Goal: Check status: Check status

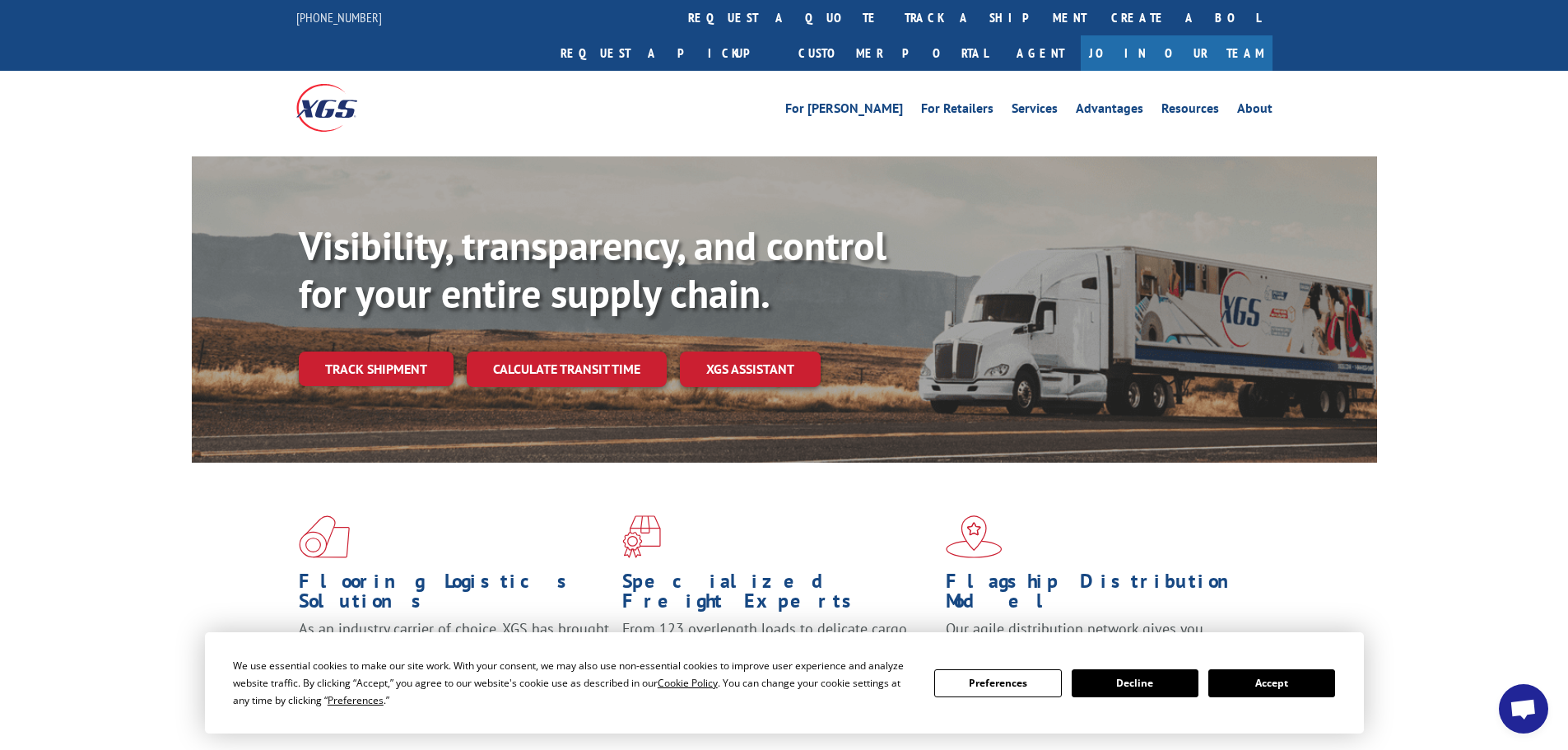
click at [892, 11] on link "track a shipment" at bounding box center [996, 17] width 207 height 35
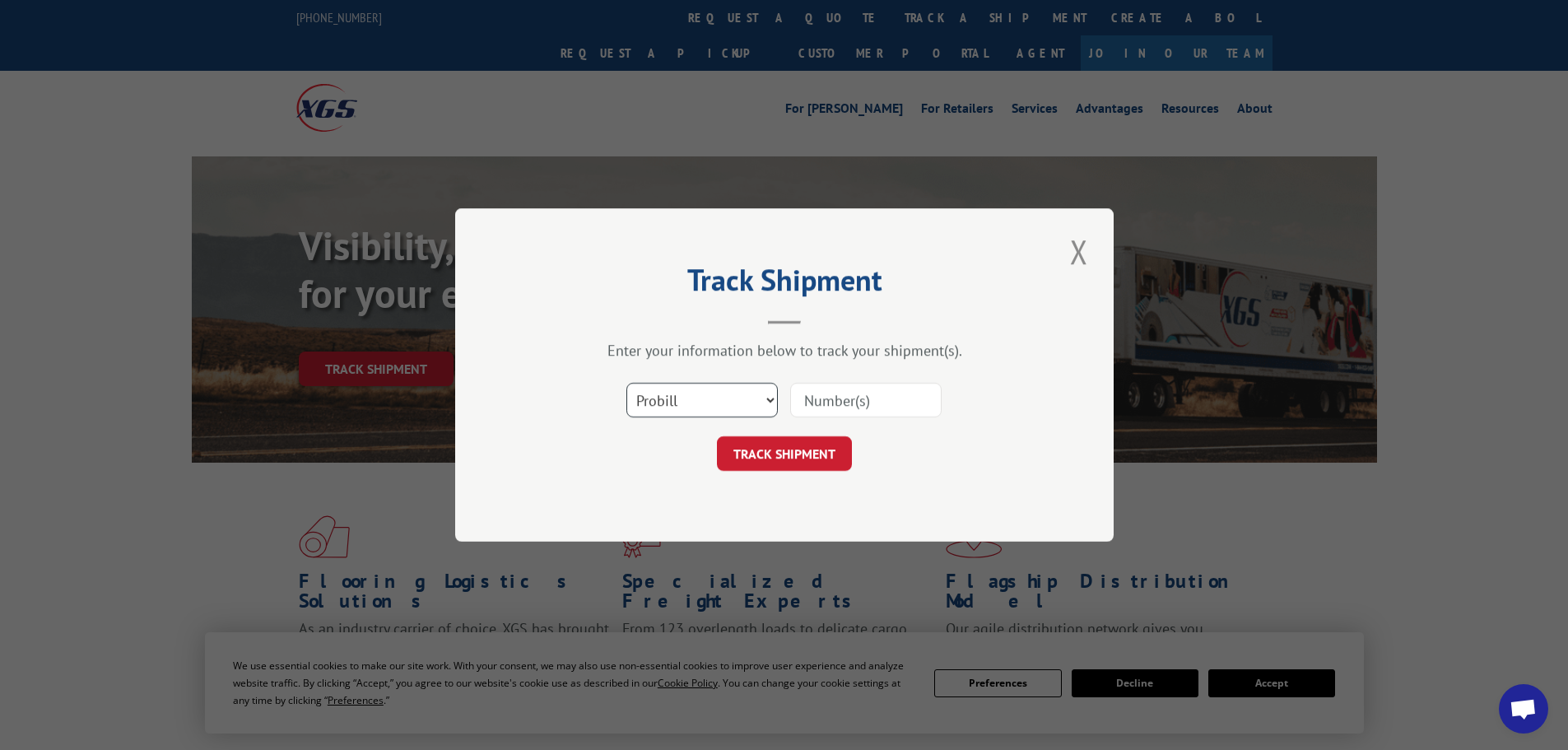
click at [650, 408] on select "Select category... Probill BOL PO" at bounding box center [702, 400] width 151 height 34
select select "po"
click at [627, 383] on select "Select category... Probill BOL PO" at bounding box center [702, 400] width 151 height 34
click at [832, 399] on input at bounding box center [865, 400] width 151 height 34
type input "15549802"
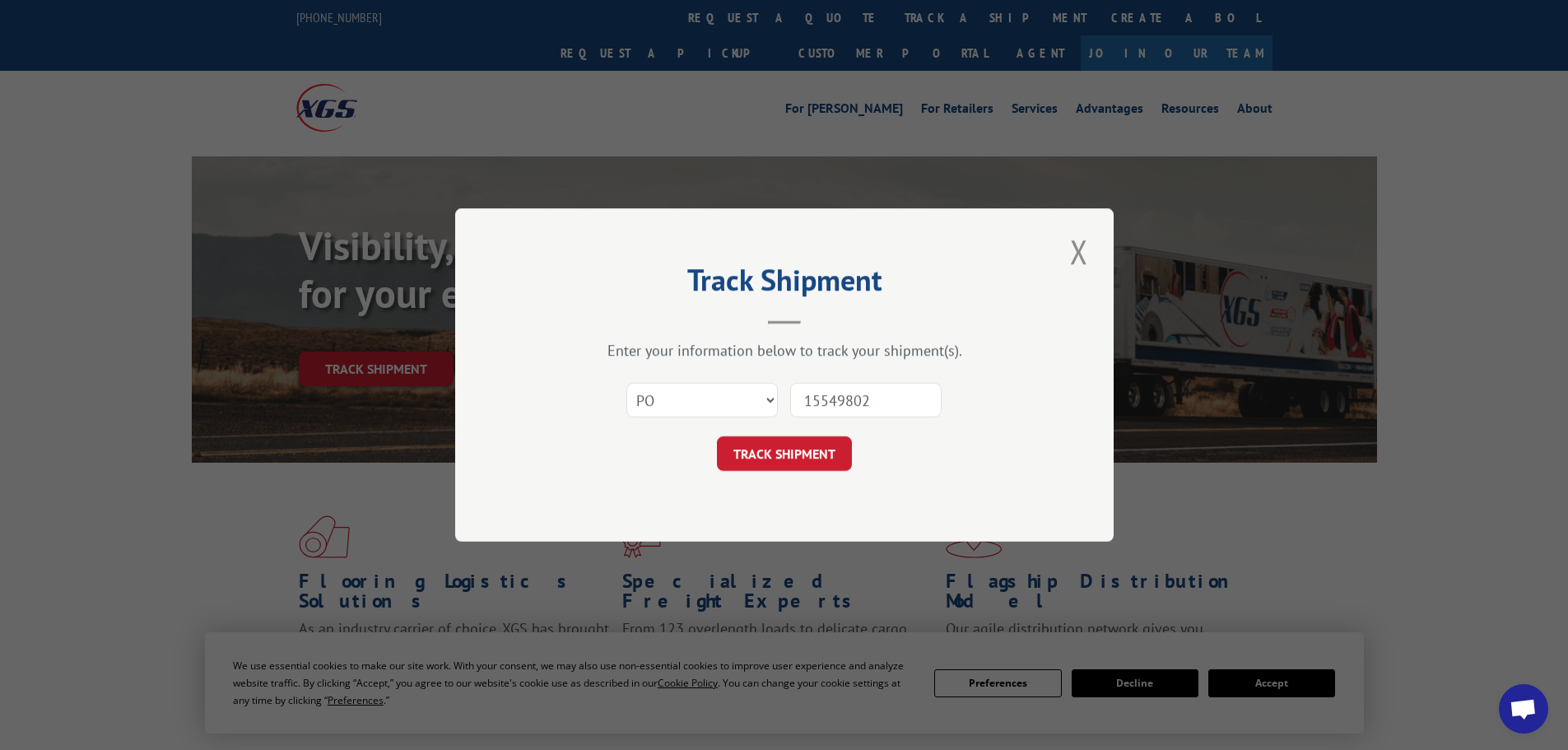
click button "TRACK SHIPMENT" at bounding box center [784, 453] width 135 height 34
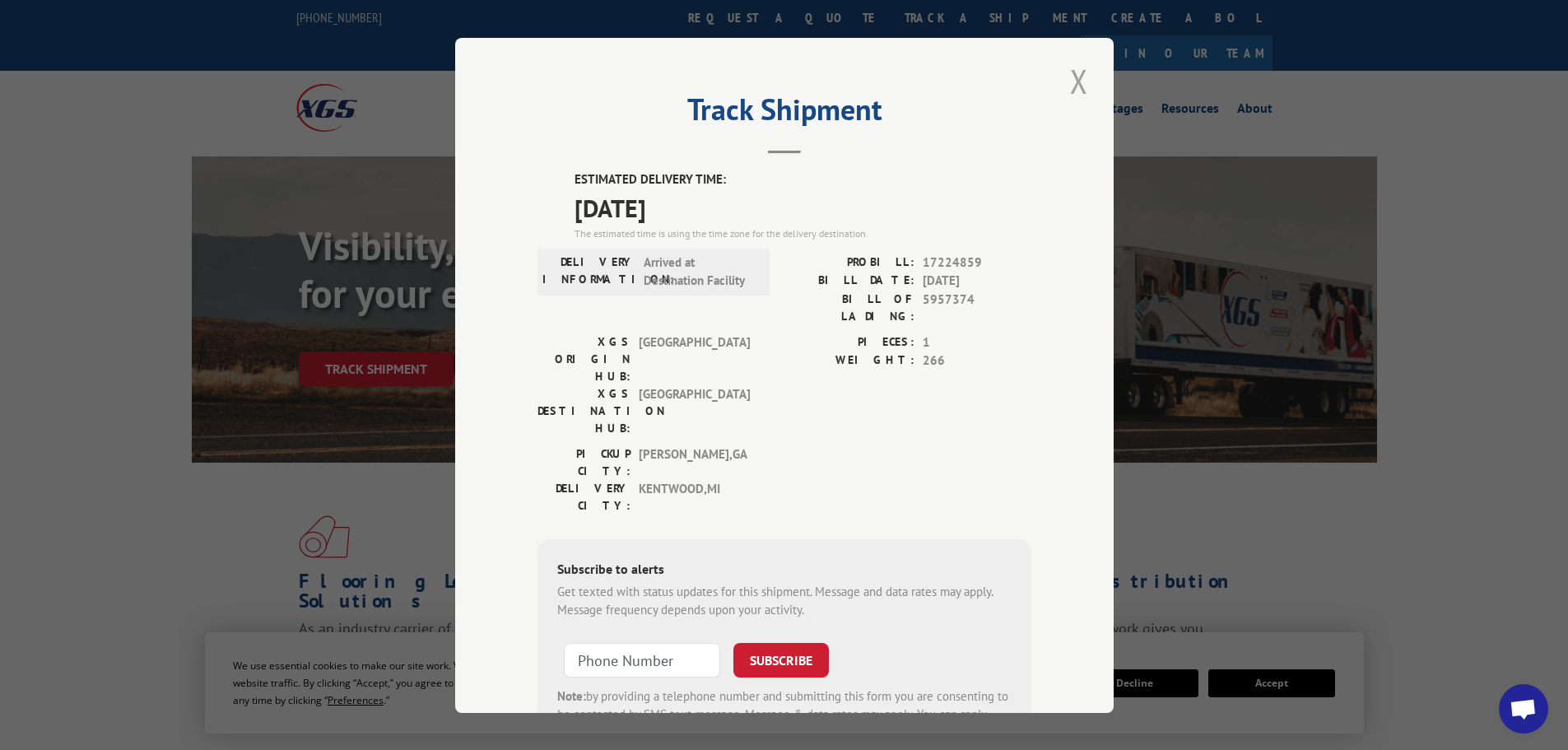
click at [1068, 80] on button "Close modal" at bounding box center [1078, 81] width 28 height 45
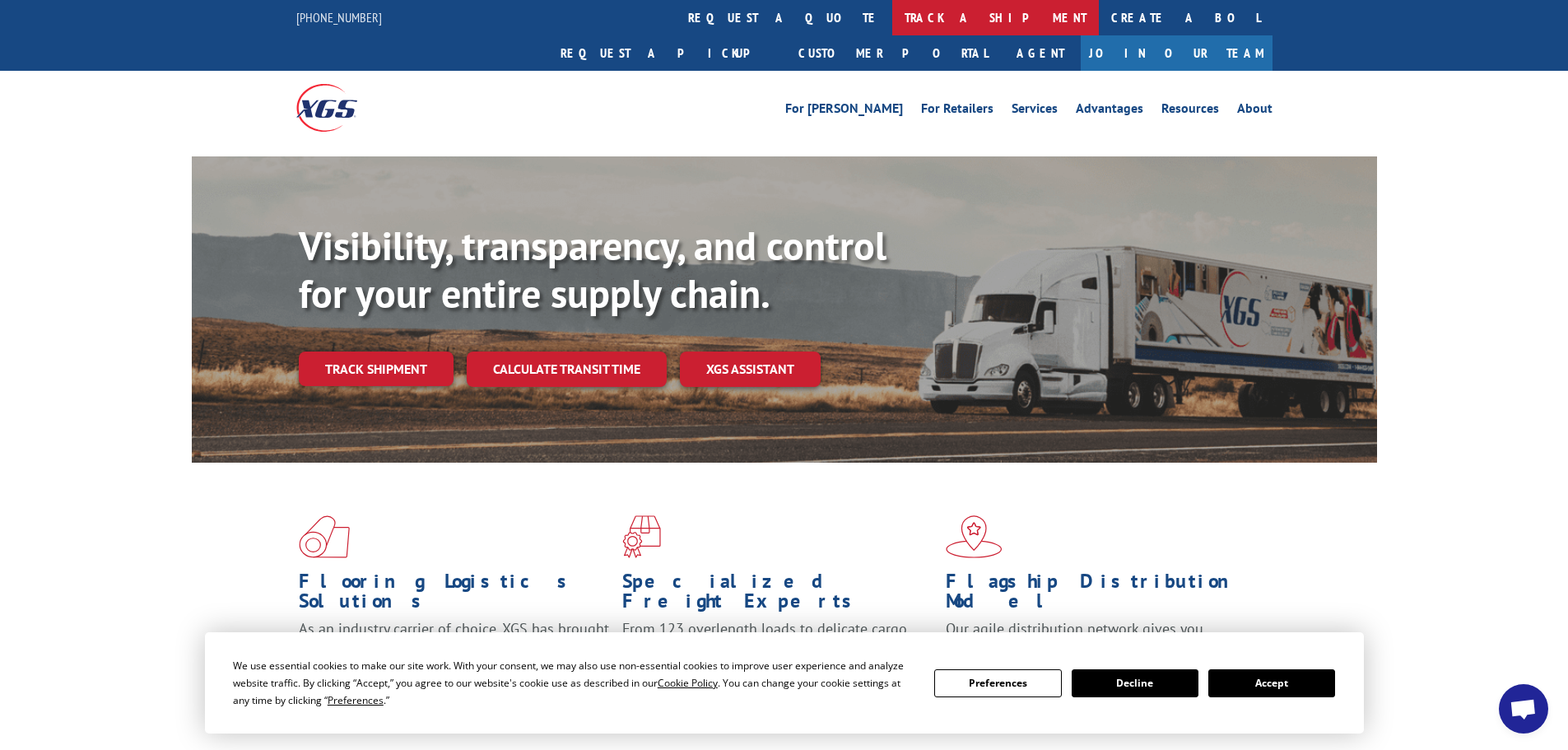
click at [892, 28] on link "track a shipment" at bounding box center [996, 17] width 207 height 35
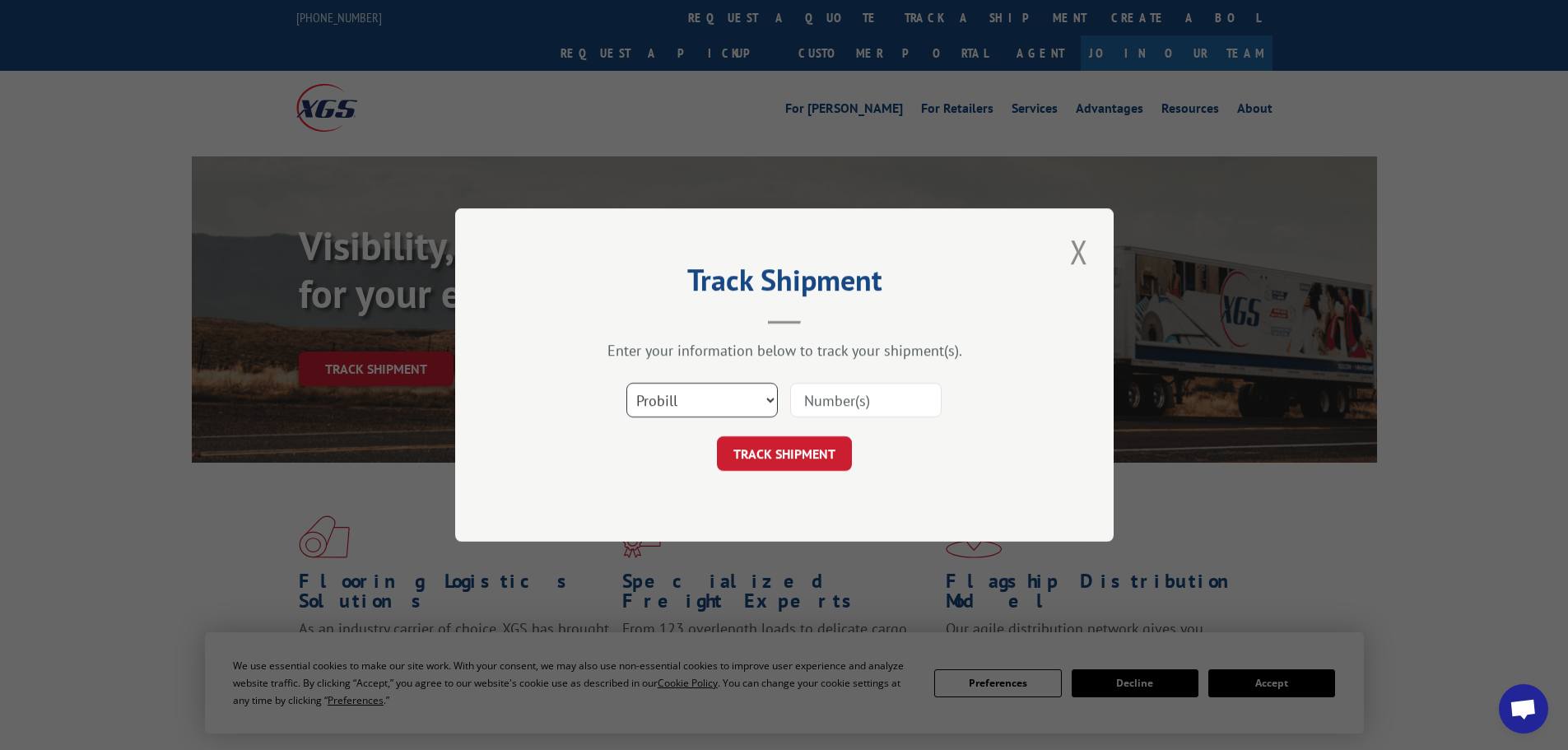
click at [669, 402] on select "Select category... Probill BOL PO" at bounding box center [702, 400] width 151 height 34
select select "po"
click at [627, 383] on select "Select category... Probill BOL PO" at bounding box center [702, 400] width 151 height 34
click at [834, 405] on input at bounding box center [865, 400] width 151 height 34
type input "15549861"
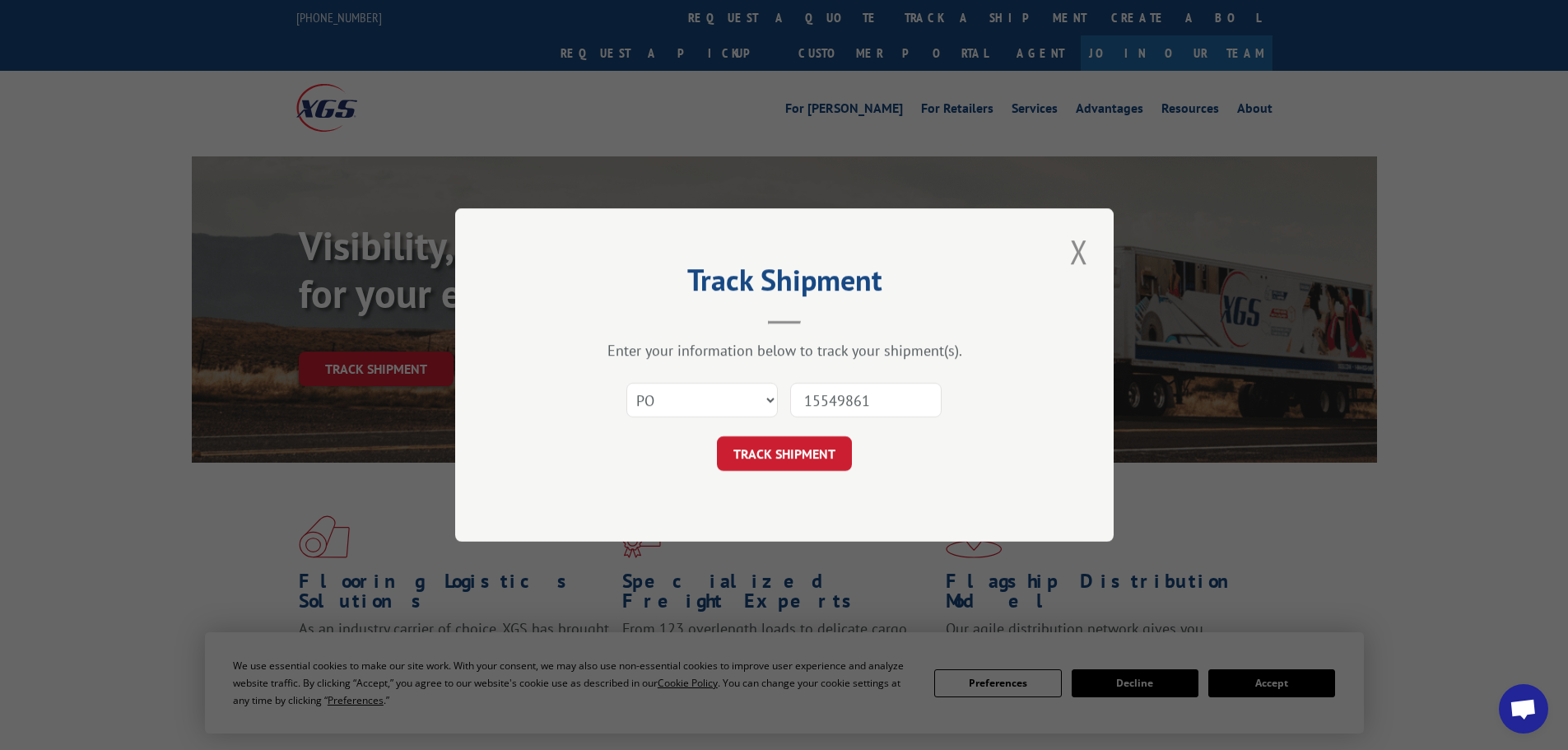
click button "TRACK SHIPMENT" at bounding box center [784, 453] width 135 height 34
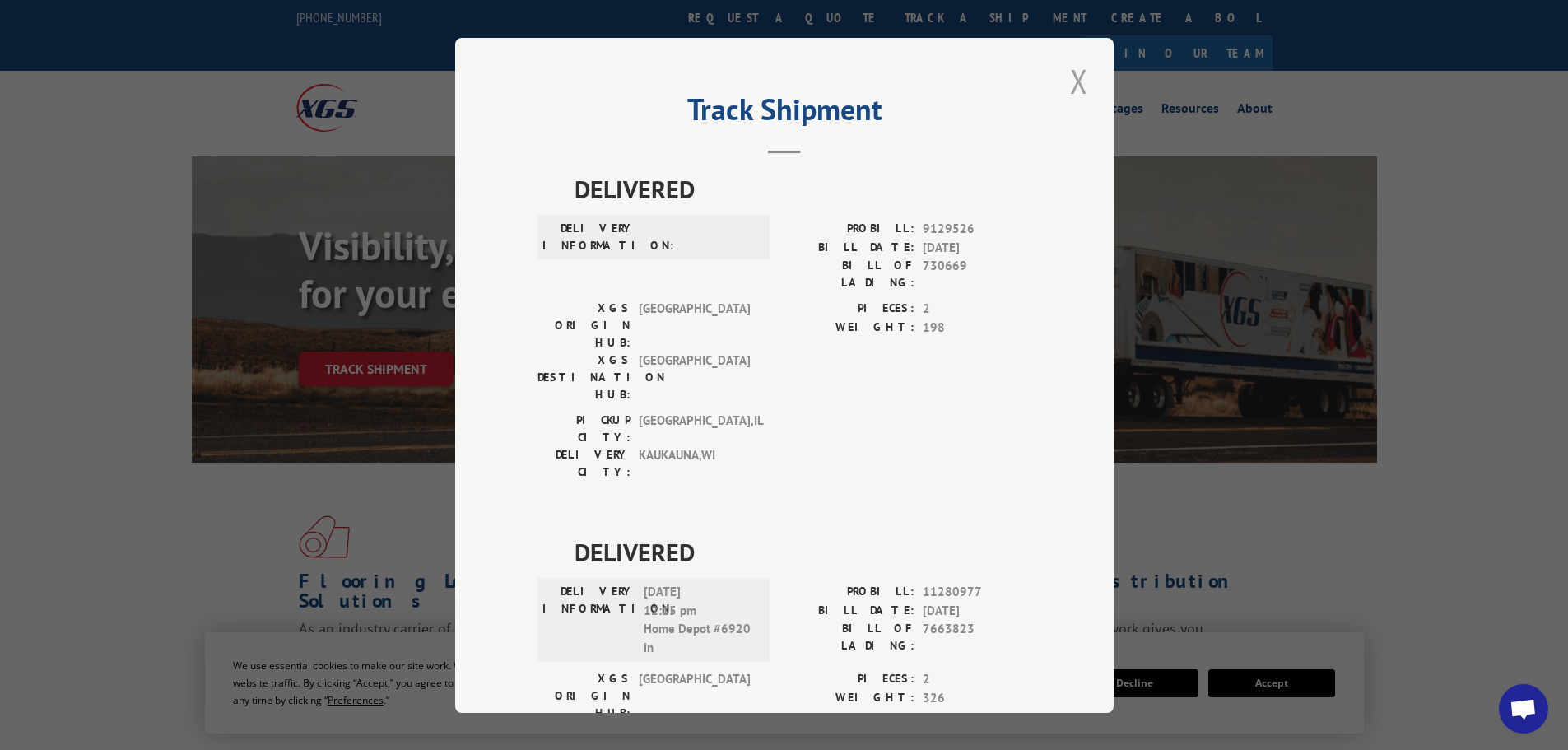
click at [1065, 87] on button "Close modal" at bounding box center [1078, 81] width 28 height 45
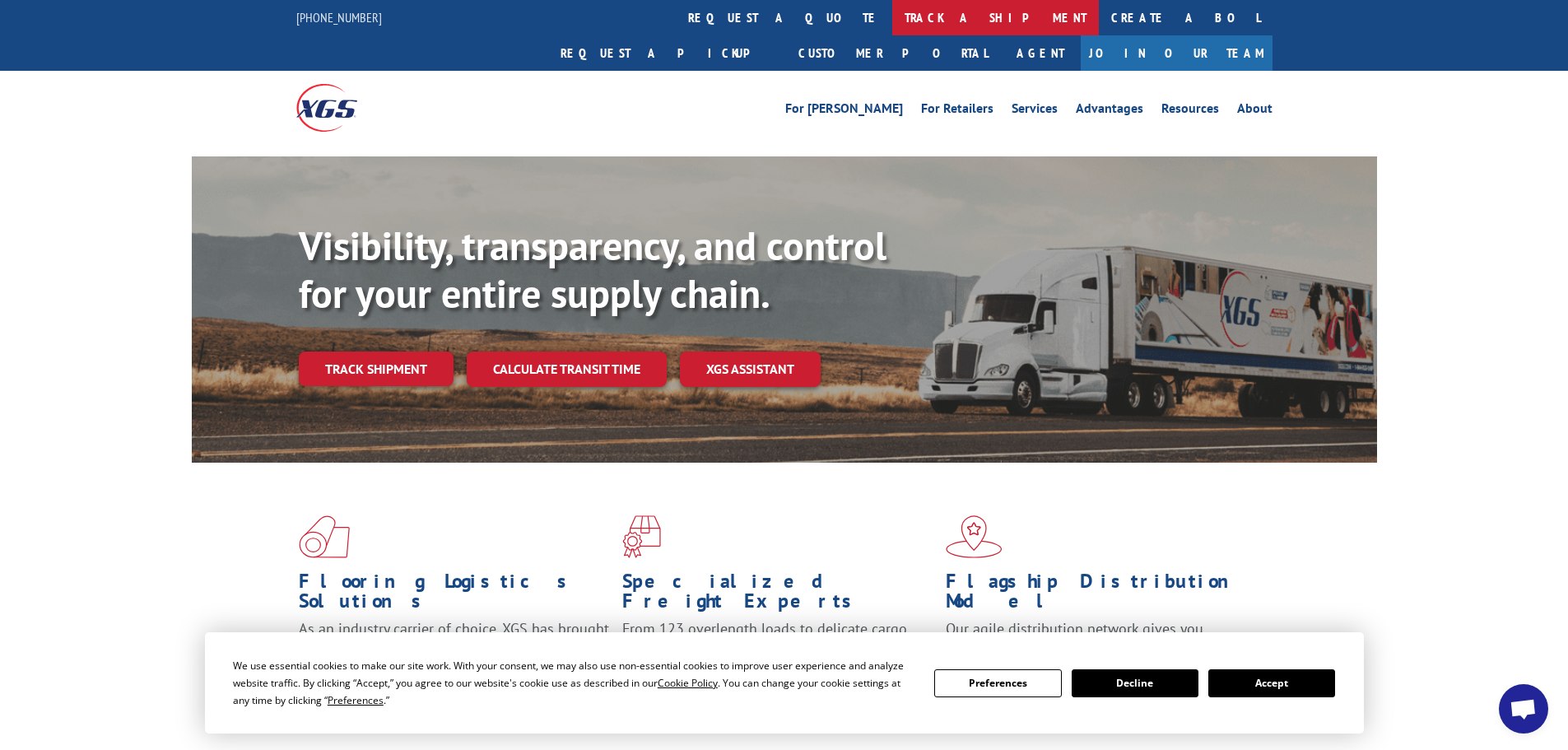
click at [892, 25] on link "track a shipment" at bounding box center [996, 17] width 207 height 35
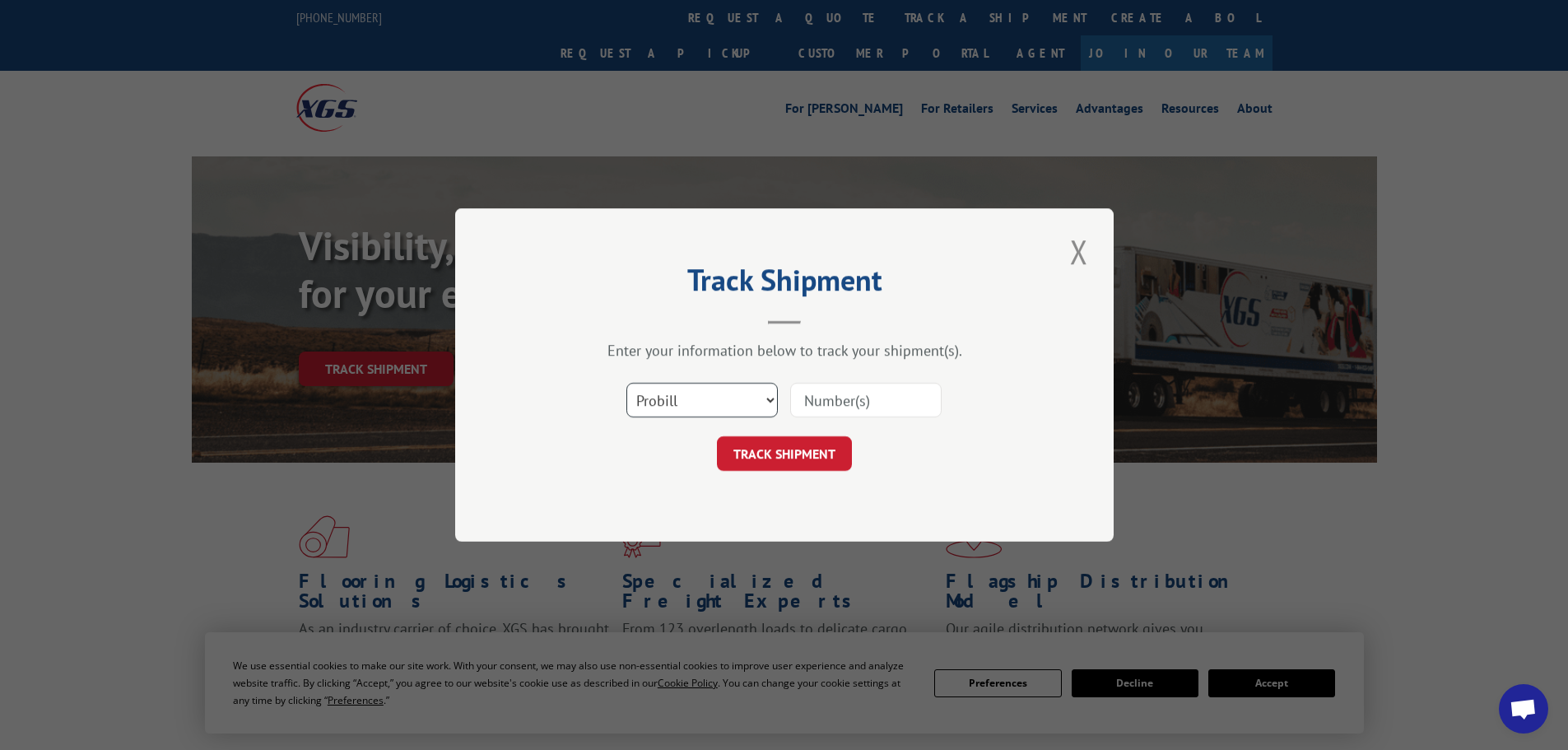
drag, startPoint x: 678, startPoint y: 404, endPoint x: 679, endPoint y: 415, distance: 11.0
click at [678, 404] on select "Select category... Probill BOL PO" at bounding box center [702, 400] width 151 height 34
select select "po"
click at [627, 383] on select "Select category... Probill BOL PO" at bounding box center [702, 400] width 151 height 34
click at [834, 410] on input at bounding box center [865, 400] width 151 height 34
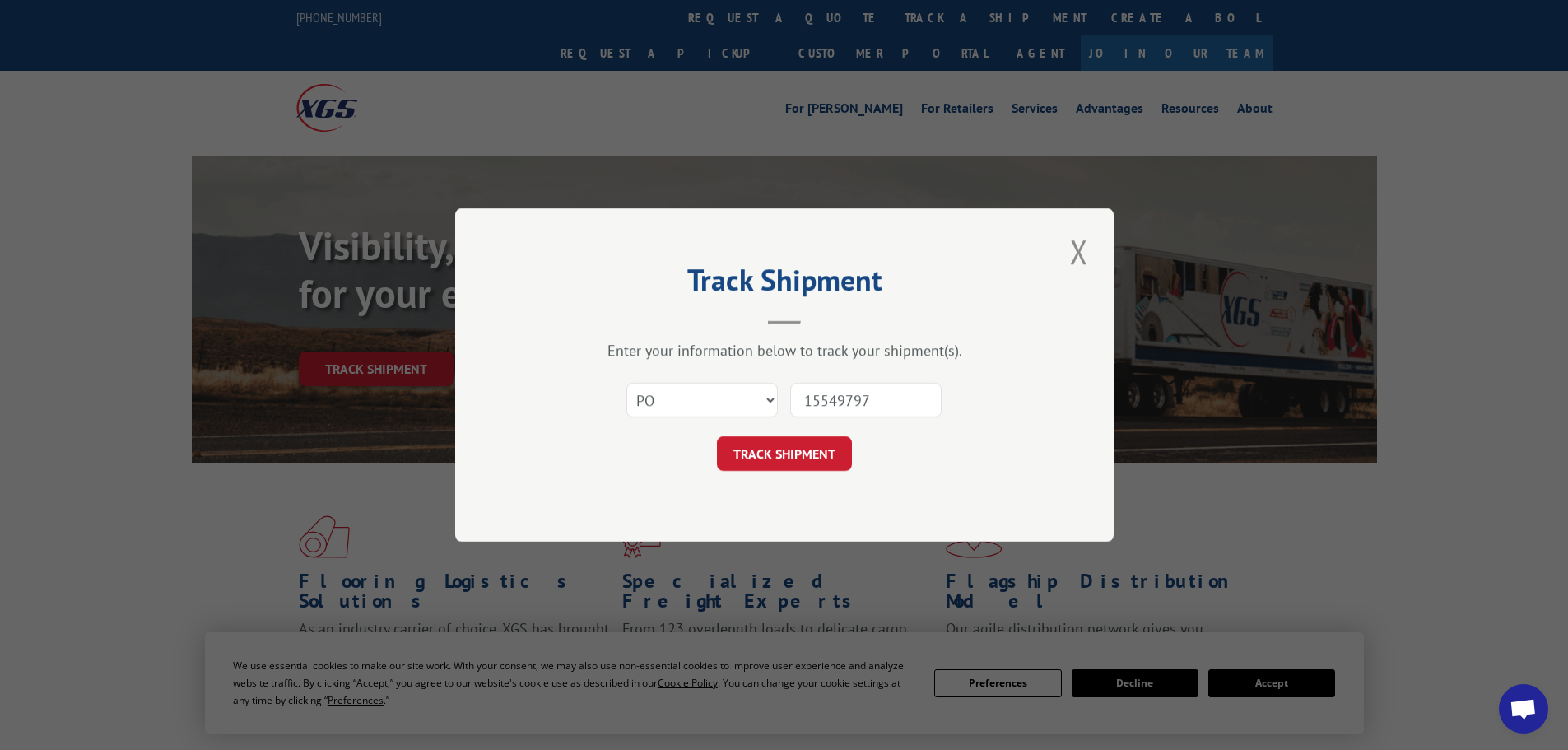
type input "15549797"
click at [716, 436] on button "TRACK SHIPMENT" at bounding box center [784, 453] width 135 height 34
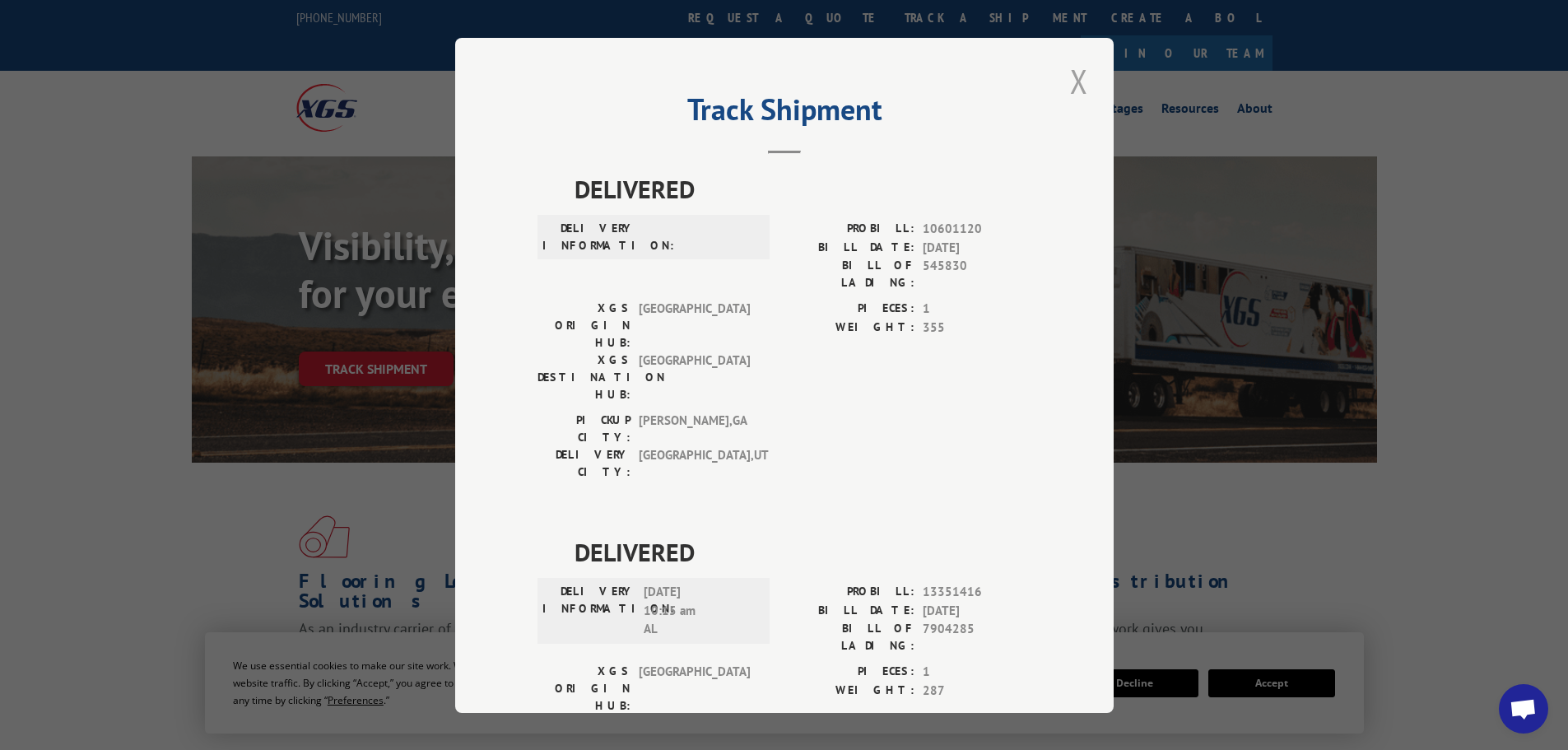
click at [1086, 77] on button "Close modal" at bounding box center [1078, 81] width 28 height 45
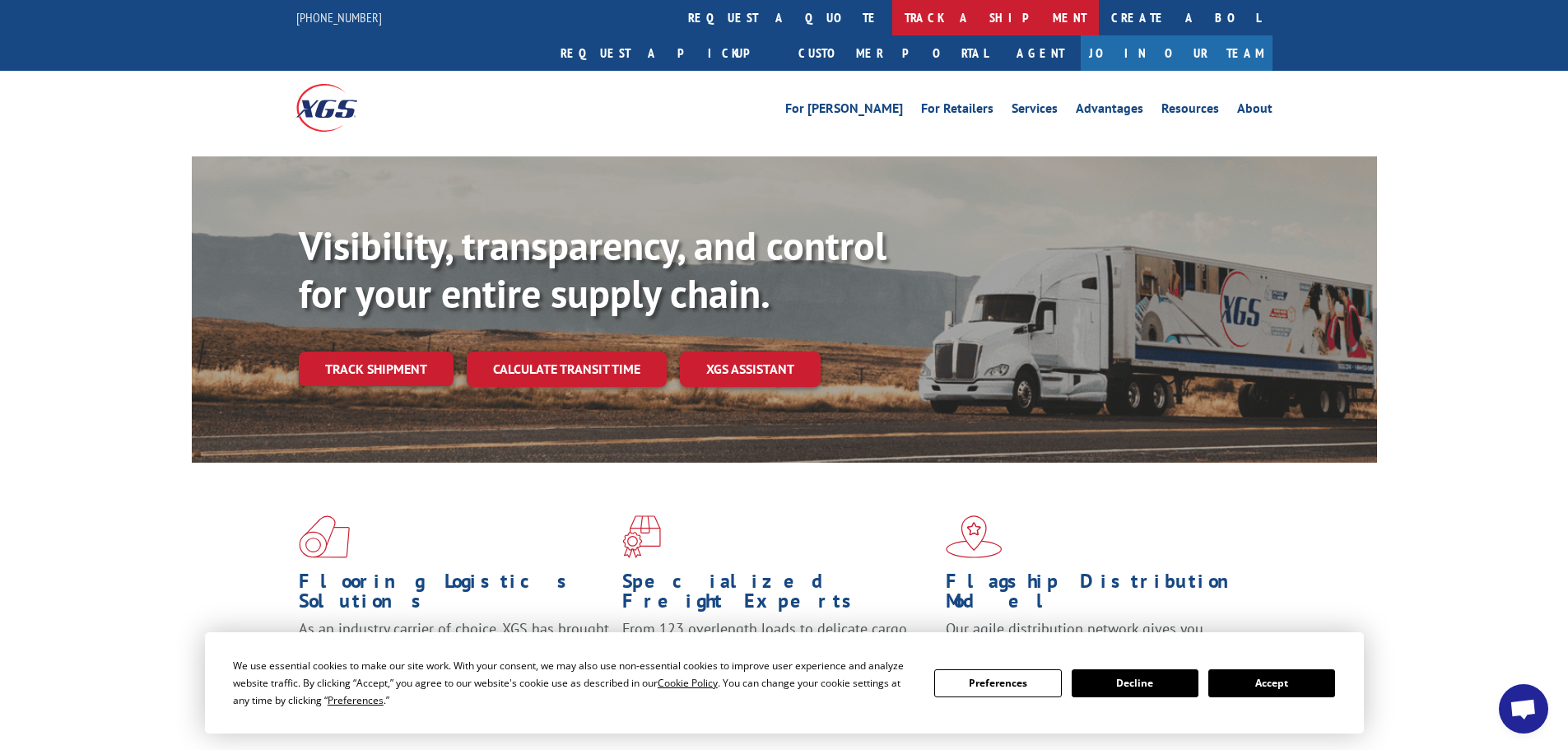
click at [892, 16] on link "track a shipment" at bounding box center [996, 17] width 207 height 35
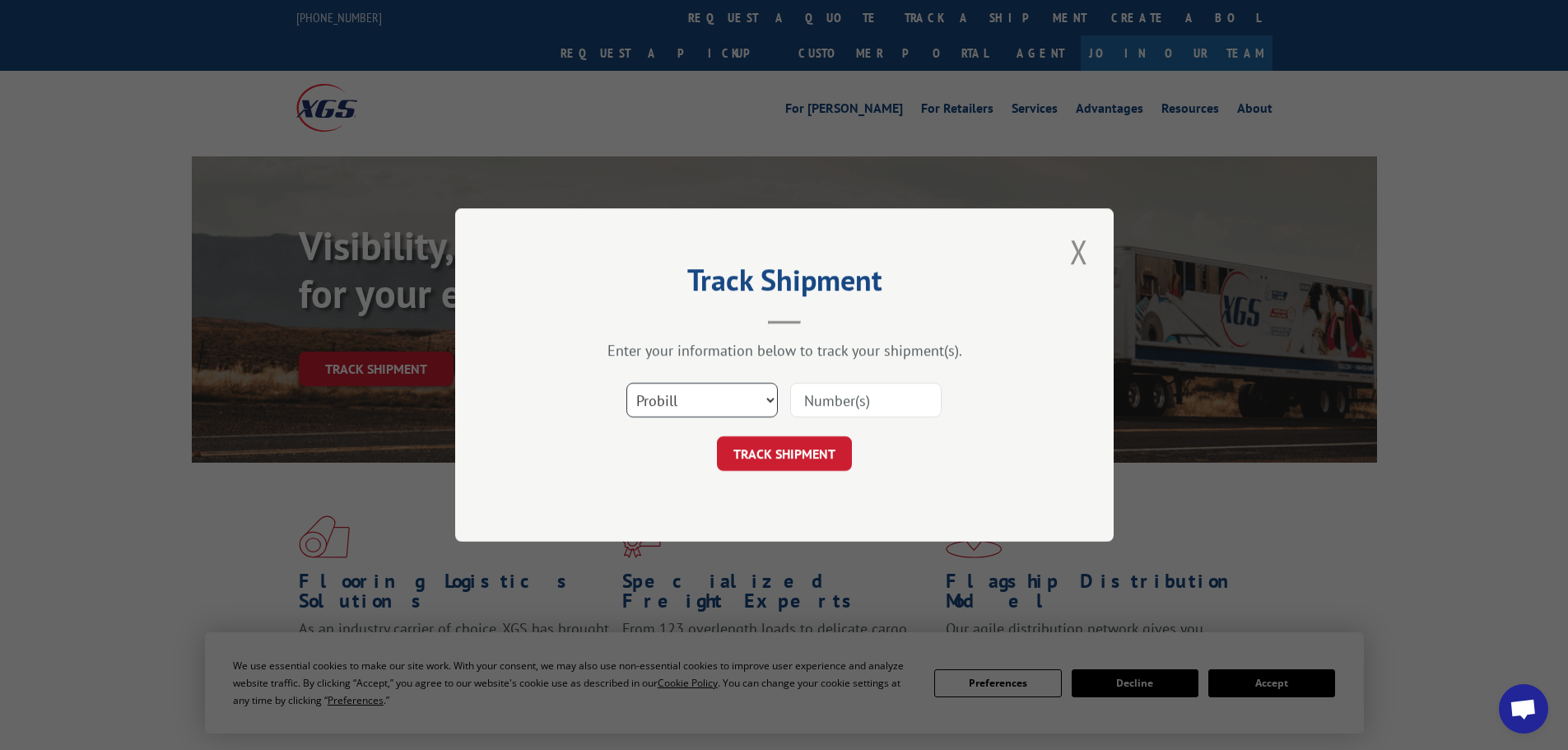
click at [716, 403] on select "Select category... Probill BOL PO" at bounding box center [702, 400] width 151 height 34
select select "po"
click at [627, 383] on select "Select category... Probill BOL PO" at bounding box center [702, 400] width 151 height 34
click at [849, 413] on input at bounding box center [865, 400] width 151 height 34
type input "15549863"
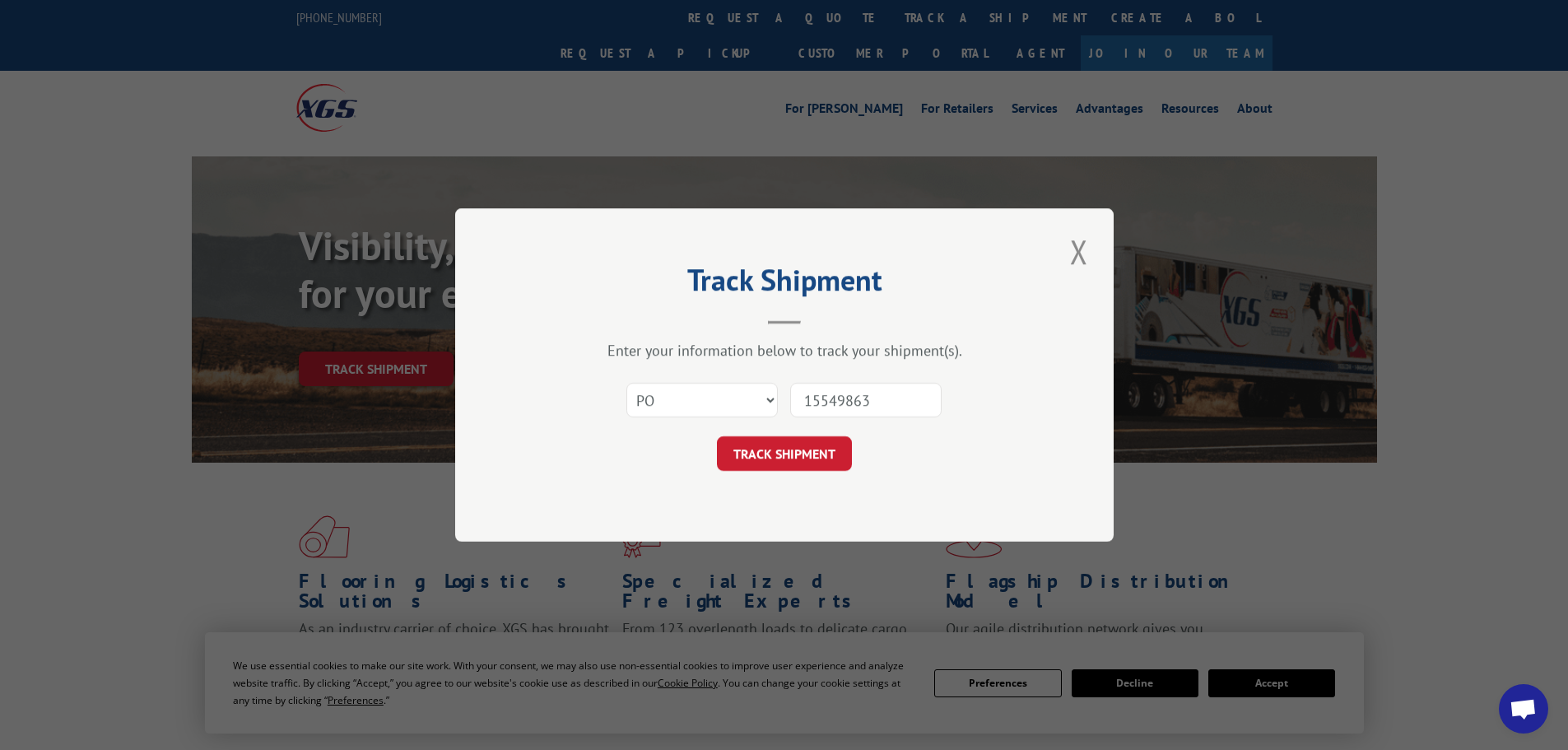
click at [716, 436] on button "TRACK SHIPMENT" at bounding box center [784, 453] width 135 height 34
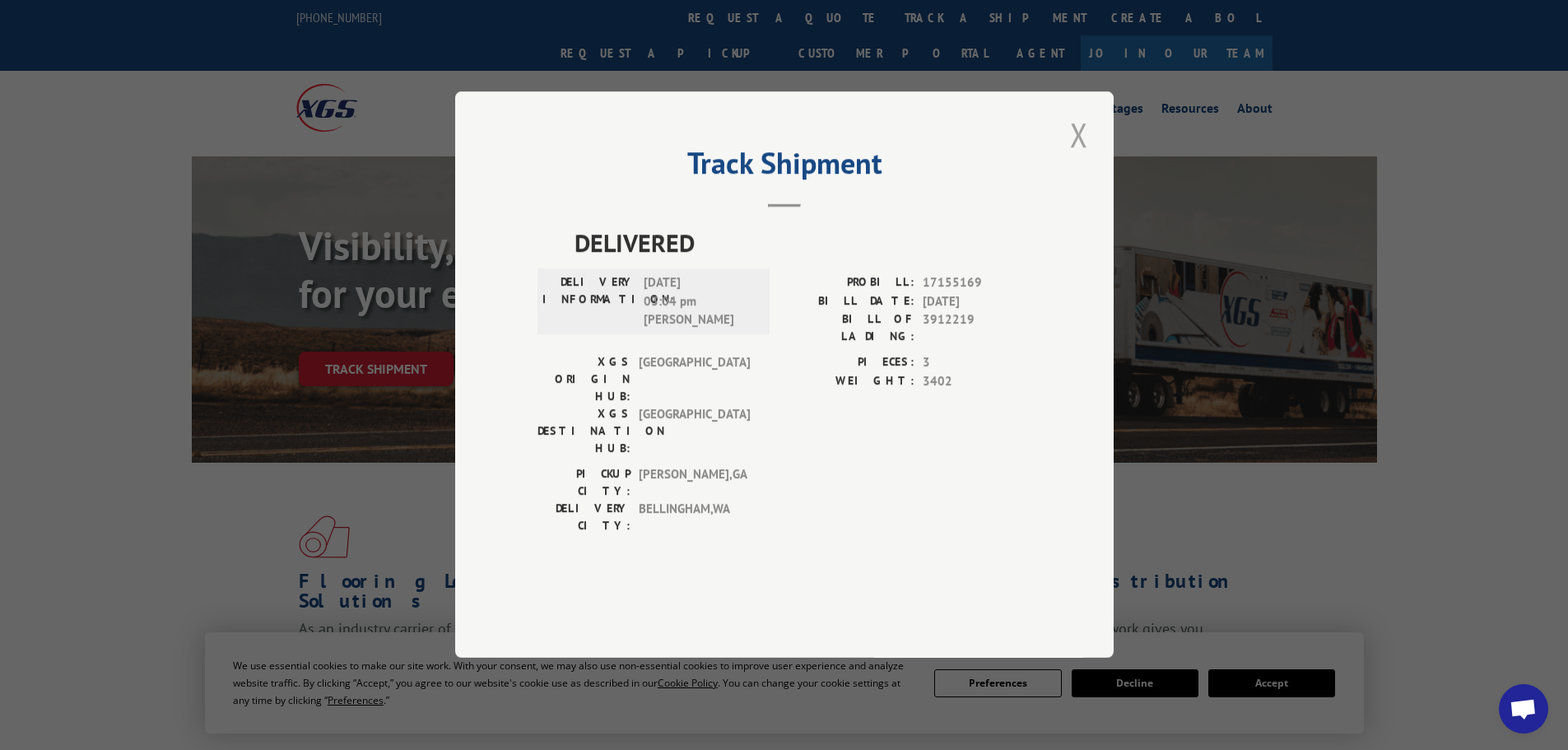
click at [1080, 157] on button "Close modal" at bounding box center [1078, 134] width 28 height 45
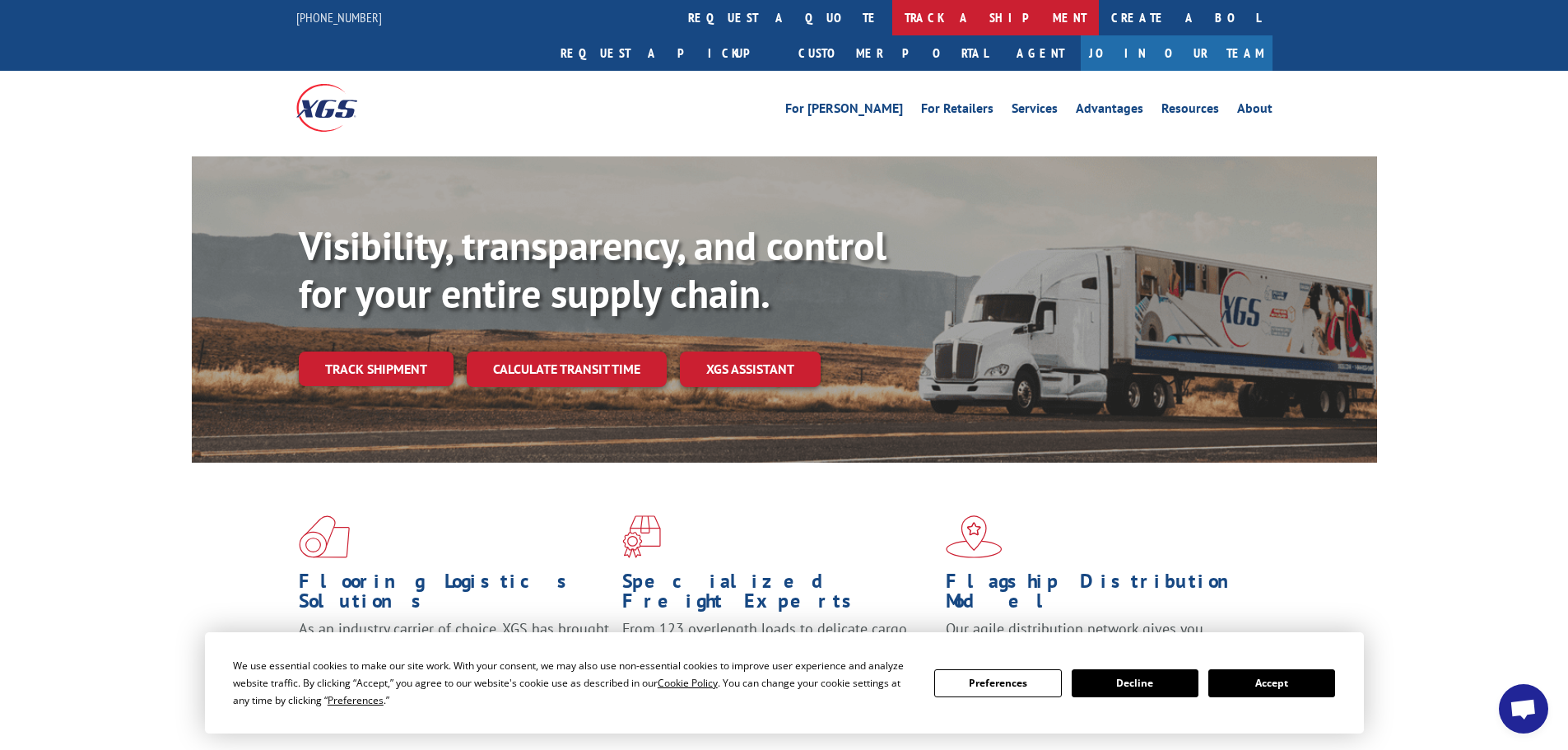
click at [892, 21] on link "track a shipment" at bounding box center [996, 17] width 207 height 35
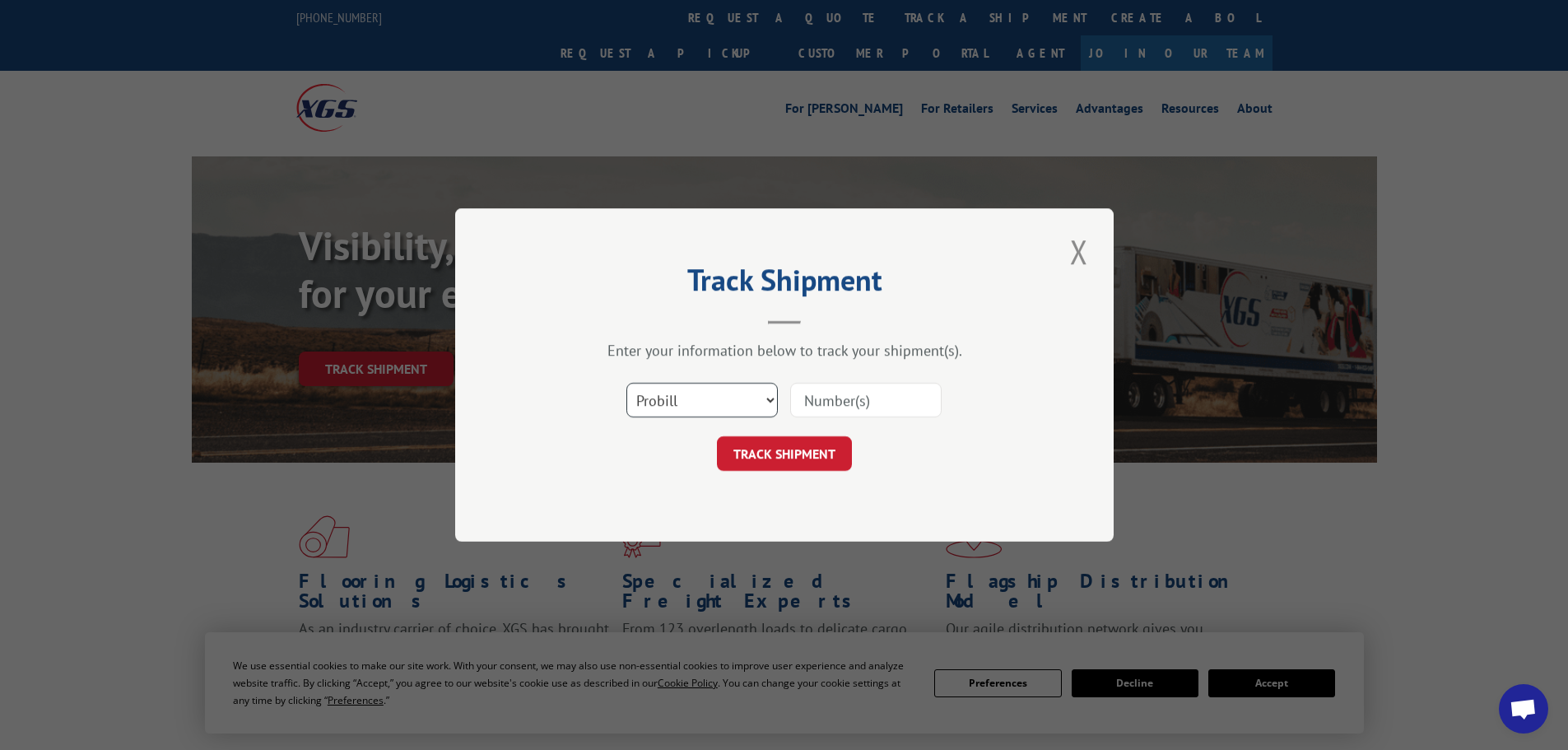
click at [754, 417] on select "Select category... Probill BOL PO" at bounding box center [702, 400] width 151 height 34
select select "po"
click at [627, 383] on select "Select category... Probill BOL PO" at bounding box center [702, 400] width 151 height 34
click at [840, 395] on input at bounding box center [865, 400] width 151 height 34
type input "15549863"
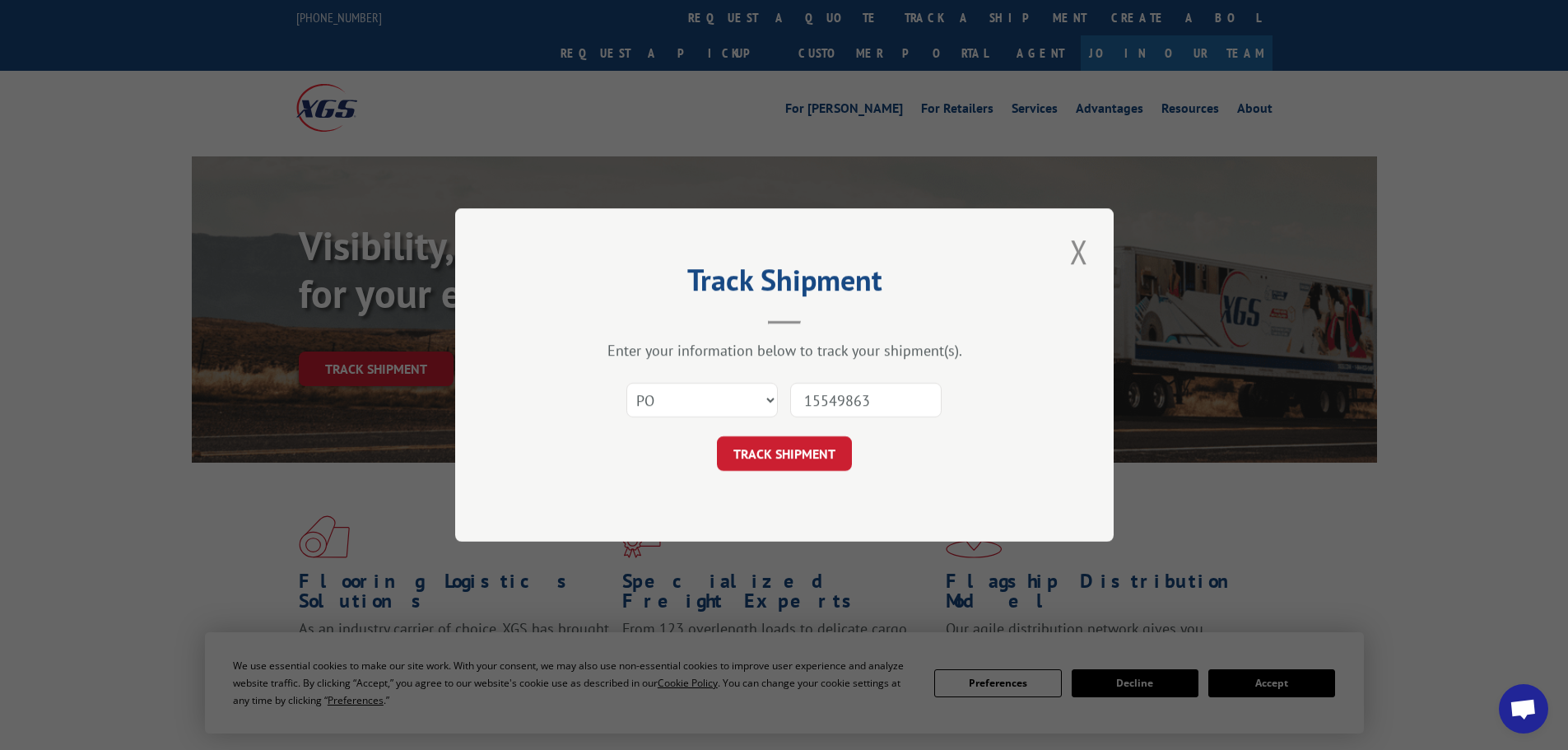
click button "TRACK SHIPMENT" at bounding box center [784, 453] width 135 height 34
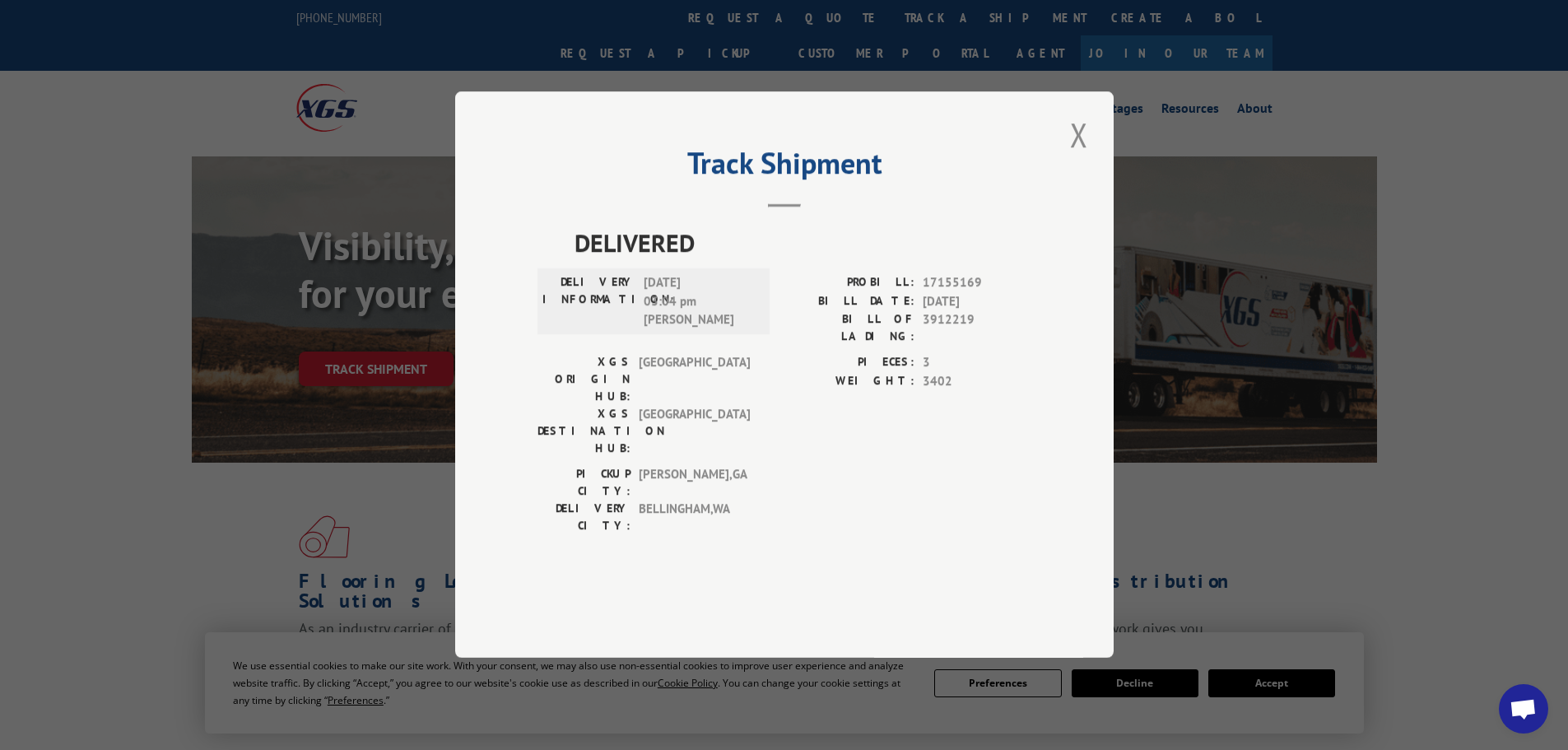
drag, startPoint x: 1083, startPoint y: 181, endPoint x: 1379, endPoint y: 582, distance: 498.4
click at [1089, 157] on button "Close modal" at bounding box center [1078, 134] width 28 height 45
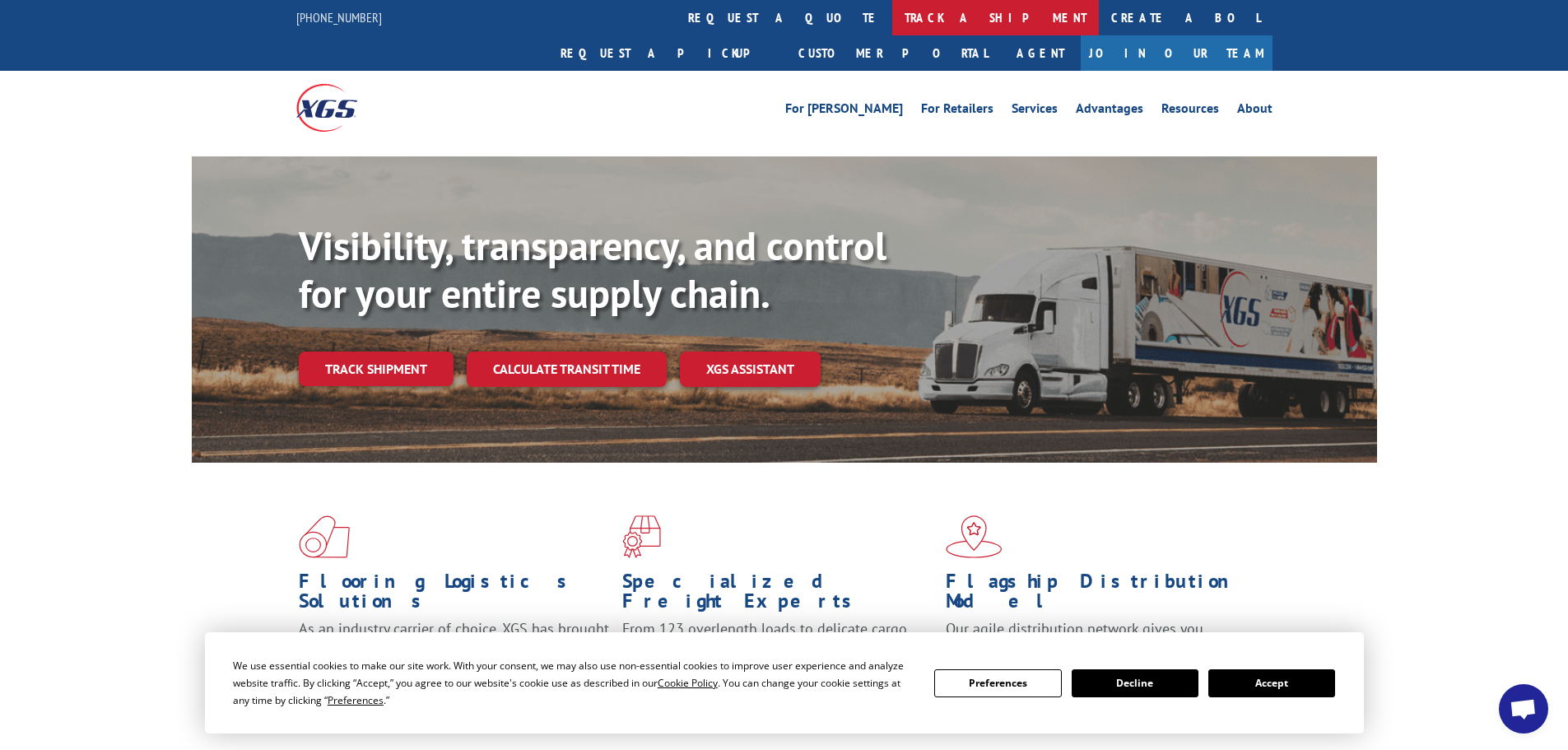
click at [892, 24] on link "track a shipment" at bounding box center [996, 17] width 207 height 35
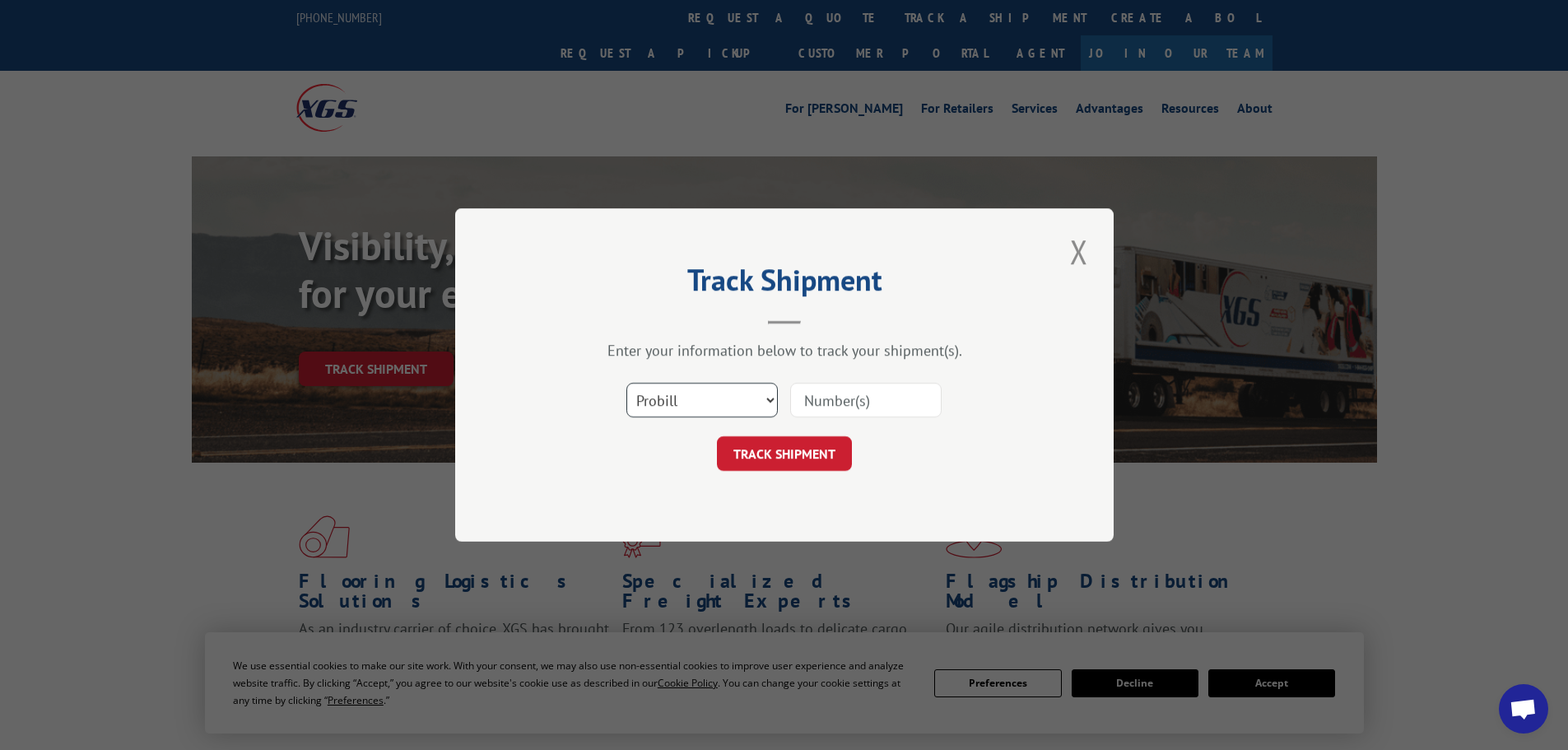
click at [657, 393] on select "Select category... Probill BOL PO" at bounding box center [702, 400] width 151 height 34
select select "po"
click at [627, 383] on select "Select category... Probill BOL PO" at bounding box center [702, 400] width 151 height 34
click at [813, 403] on input at bounding box center [865, 400] width 151 height 34
type input "15549803"
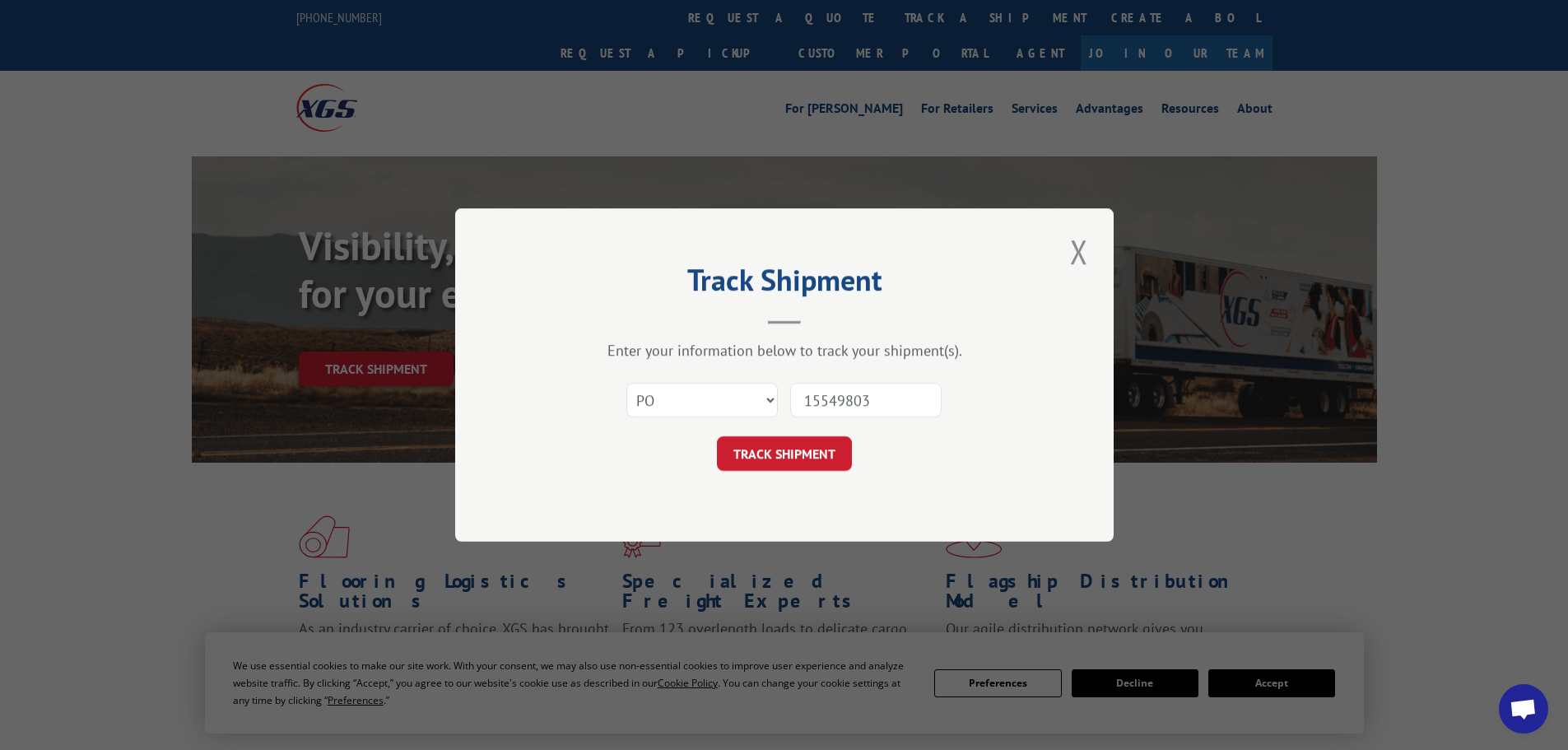
click at [716, 436] on button "TRACK SHIPMENT" at bounding box center [784, 453] width 135 height 34
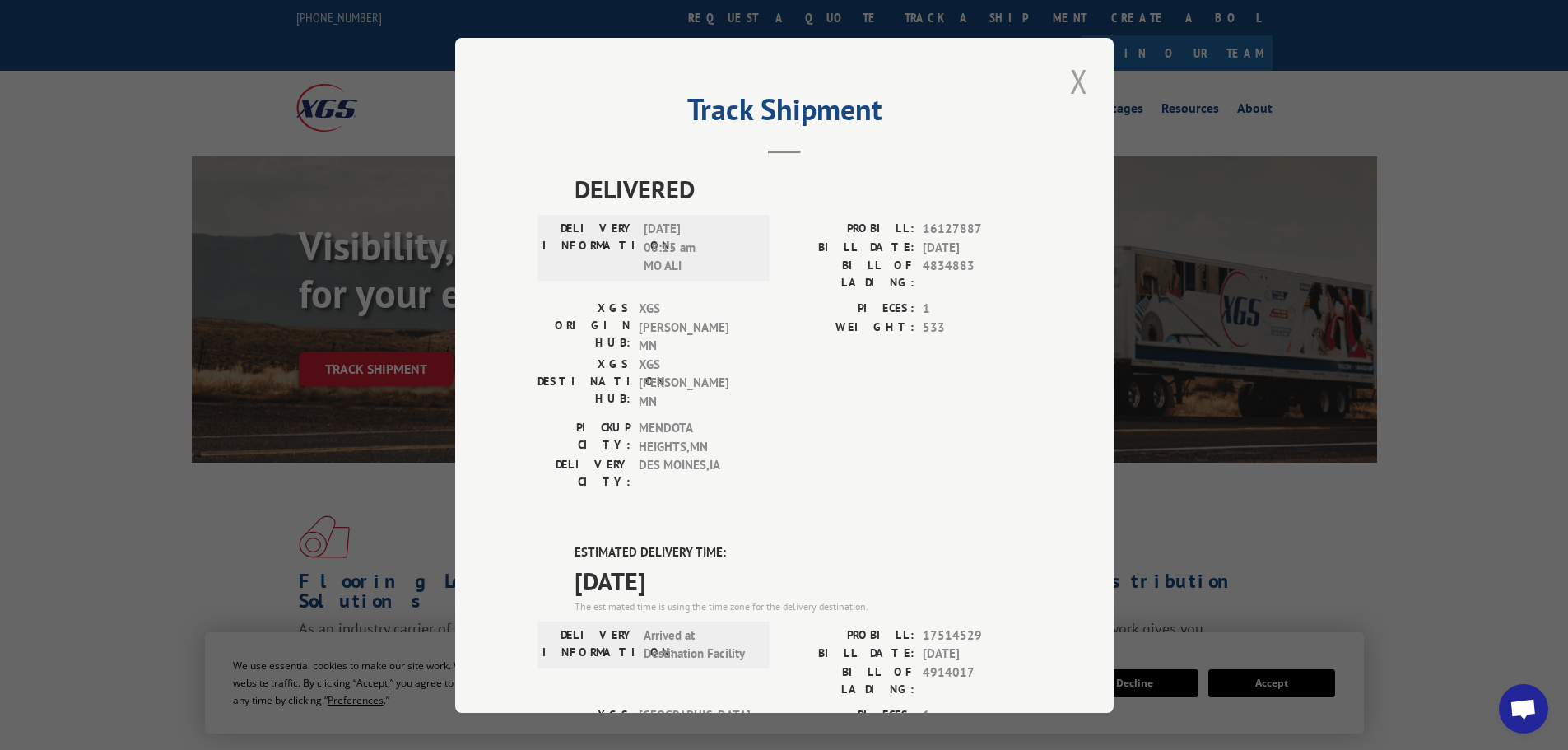
click at [1066, 81] on button "Close modal" at bounding box center [1078, 81] width 28 height 45
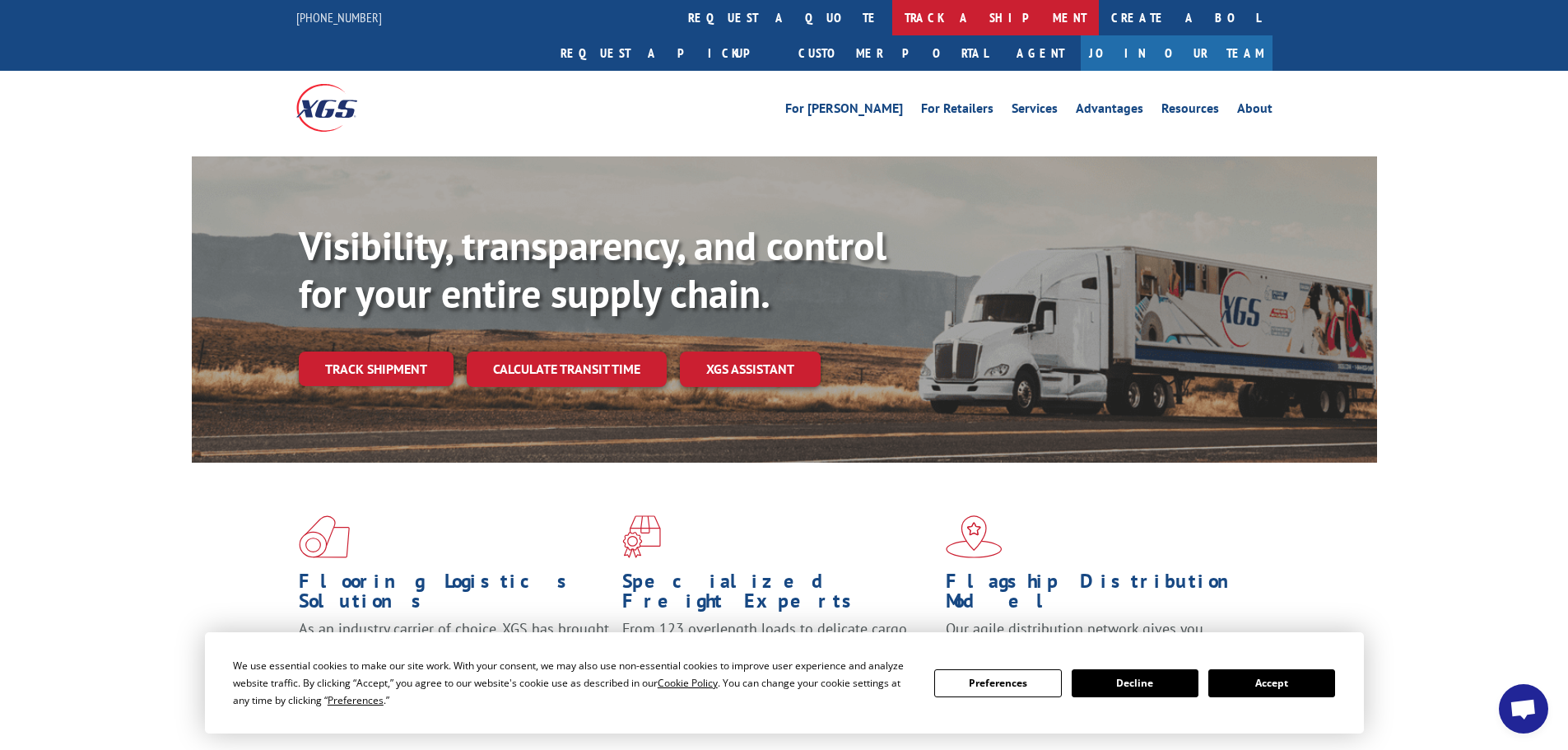
click at [892, 23] on link "track a shipment" at bounding box center [996, 17] width 207 height 35
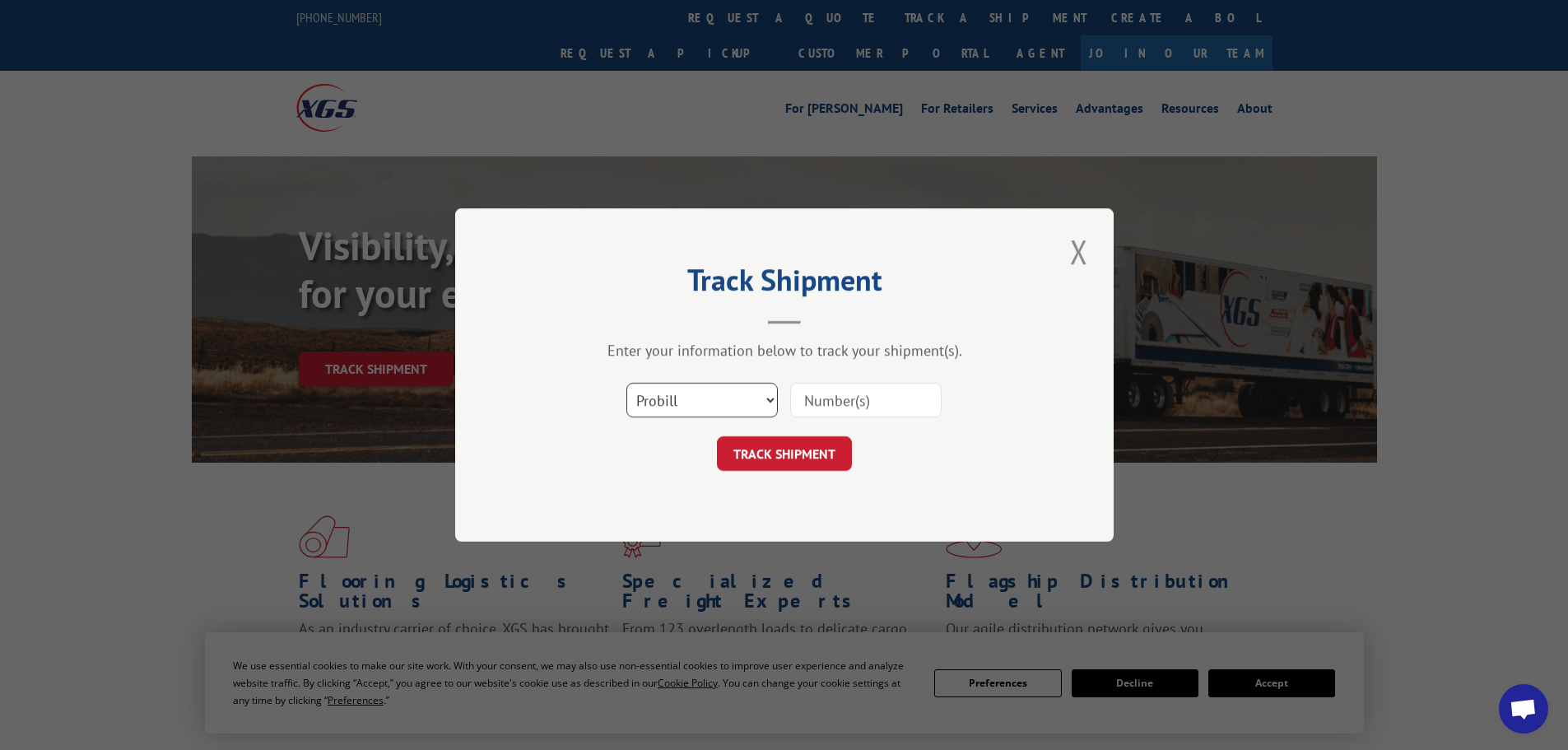
click at [660, 414] on select "Select category... Probill BOL PO" at bounding box center [702, 400] width 151 height 34
select select "po"
click at [627, 383] on select "Select category... Probill BOL PO" at bounding box center [702, 400] width 151 height 34
click at [832, 404] on input at bounding box center [865, 400] width 151 height 34
type input "15549851"
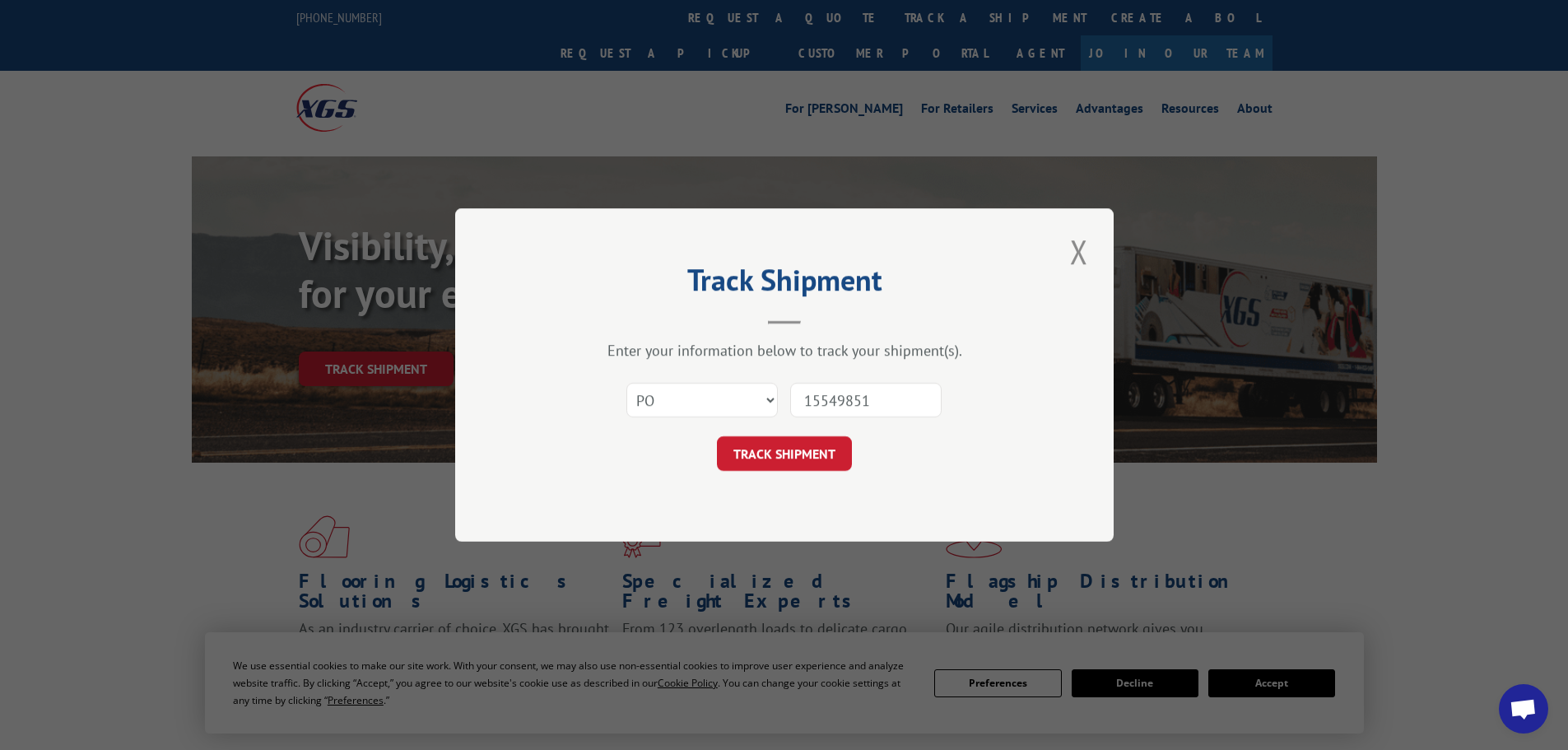
click at [716, 436] on button "TRACK SHIPMENT" at bounding box center [784, 453] width 135 height 34
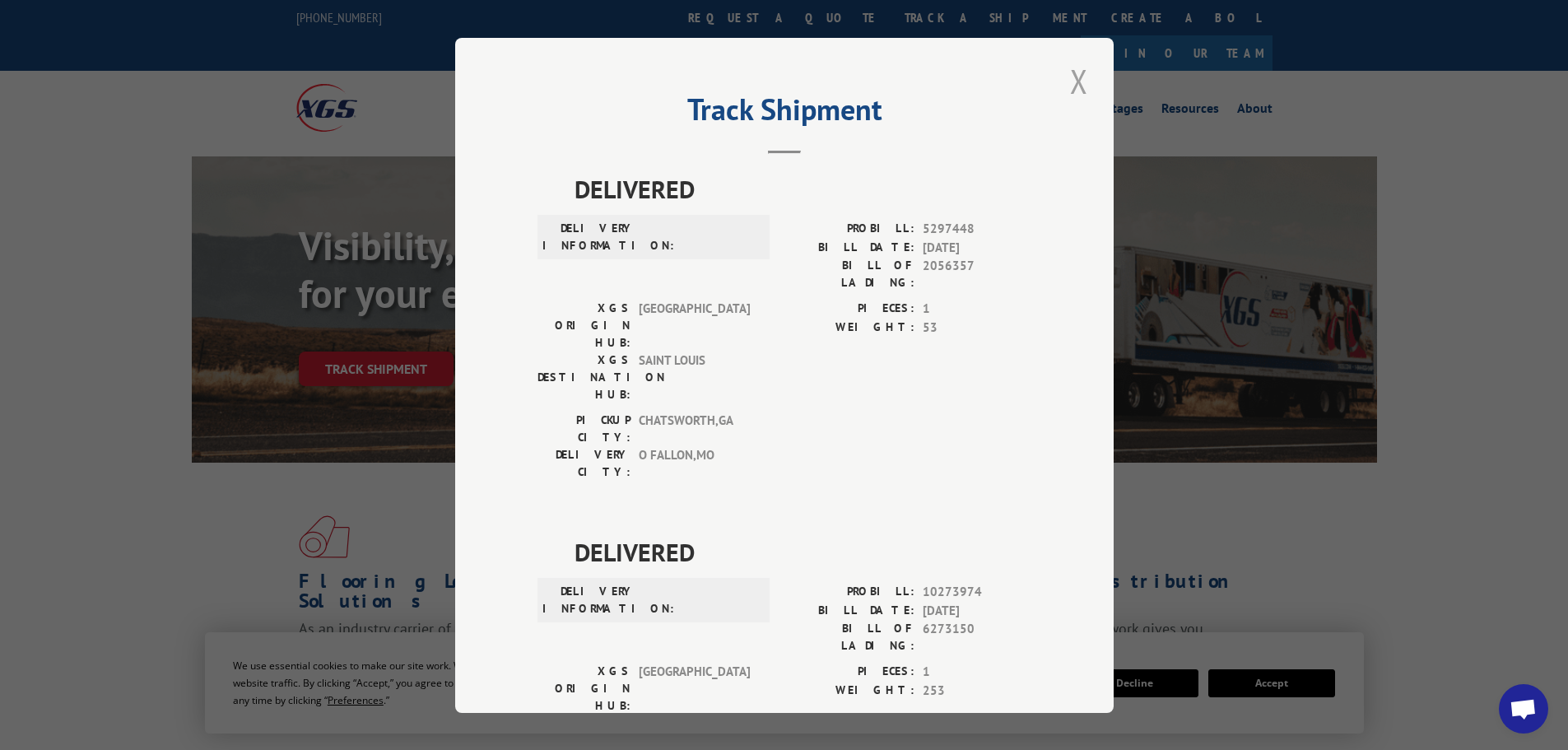
click at [1077, 88] on button "Close modal" at bounding box center [1078, 81] width 28 height 45
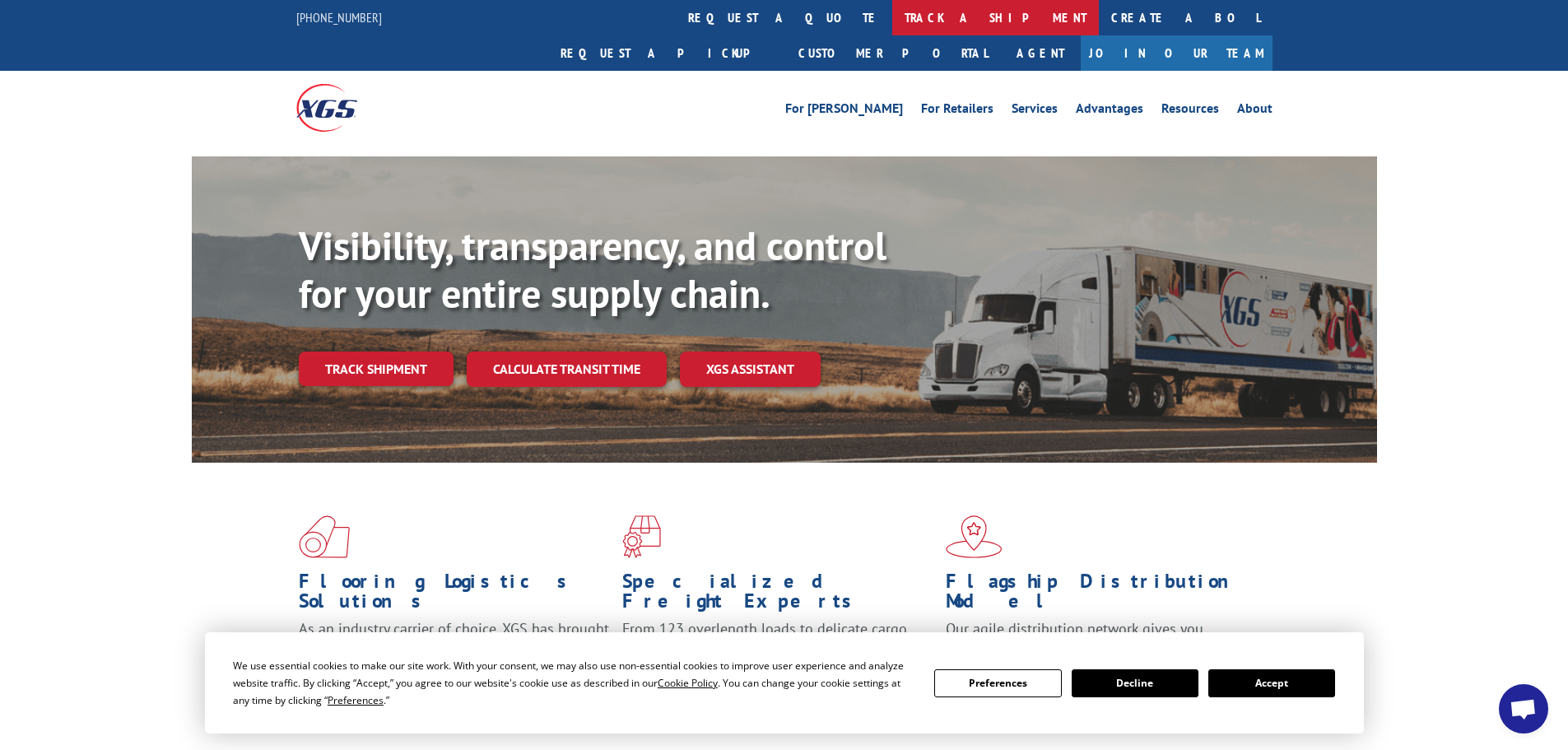
click at [892, 16] on link "track a shipment" at bounding box center [996, 17] width 207 height 35
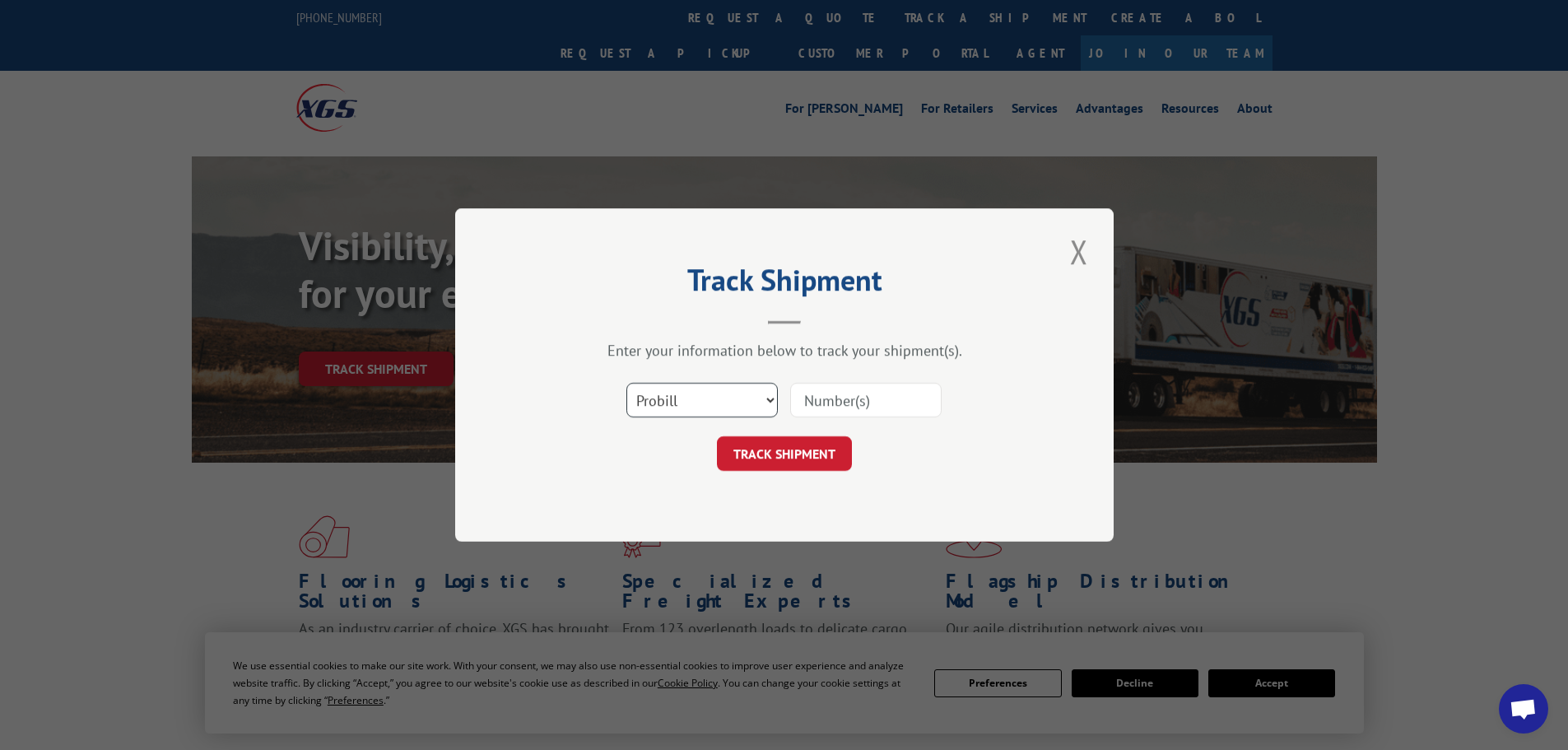
drag, startPoint x: 723, startPoint y: 398, endPoint x: 720, endPoint y: 416, distance: 18.2
click at [723, 398] on select "Select category... Probill BOL PO" at bounding box center [702, 400] width 151 height 34
select select "po"
click at [627, 383] on select "Select category... Probill BOL PO" at bounding box center [702, 400] width 151 height 34
click at [834, 397] on input at bounding box center [865, 400] width 151 height 34
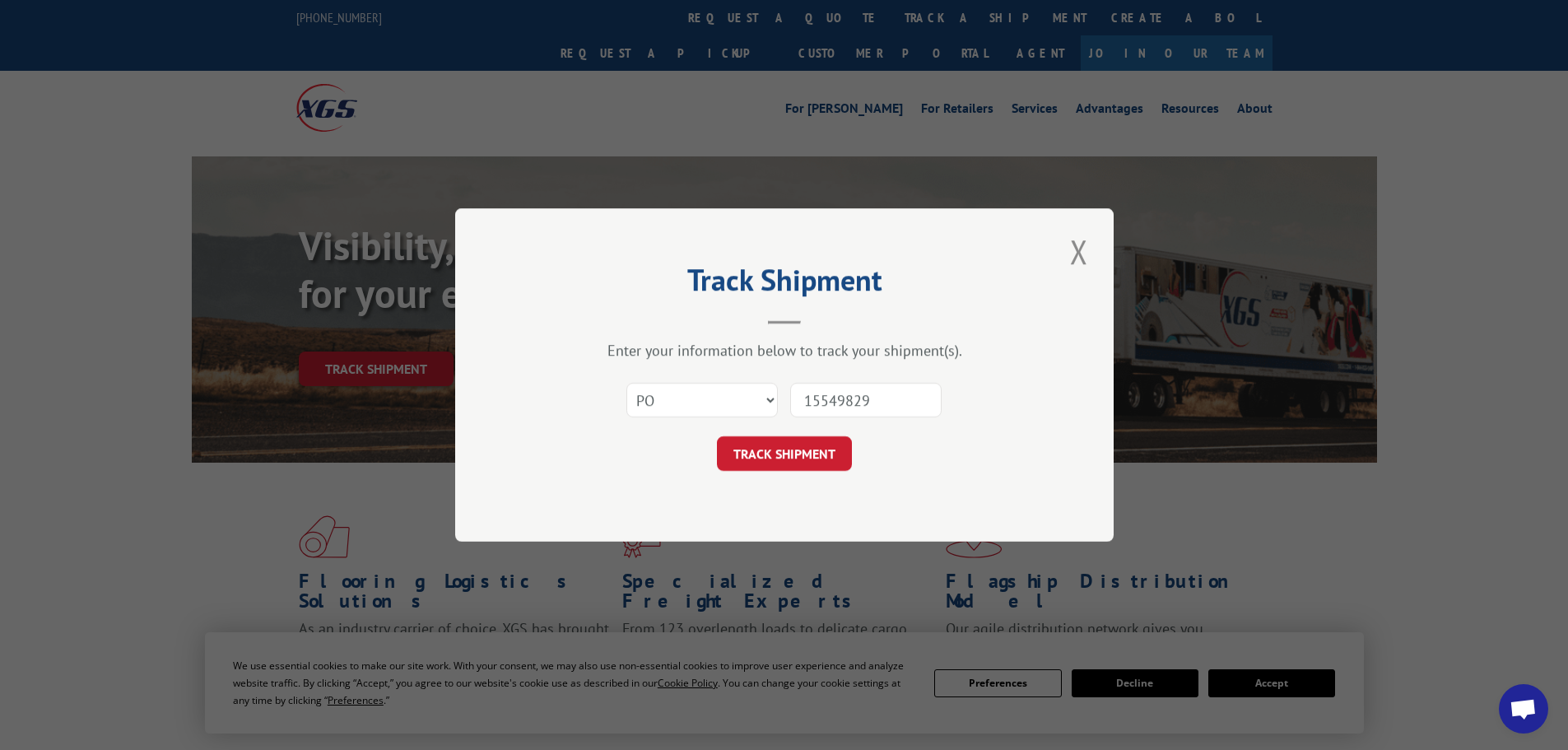
type input "15549829"
click at [716, 436] on button "TRACK SHIPMENT" at bounding box center [784, 453] width 135 height 34
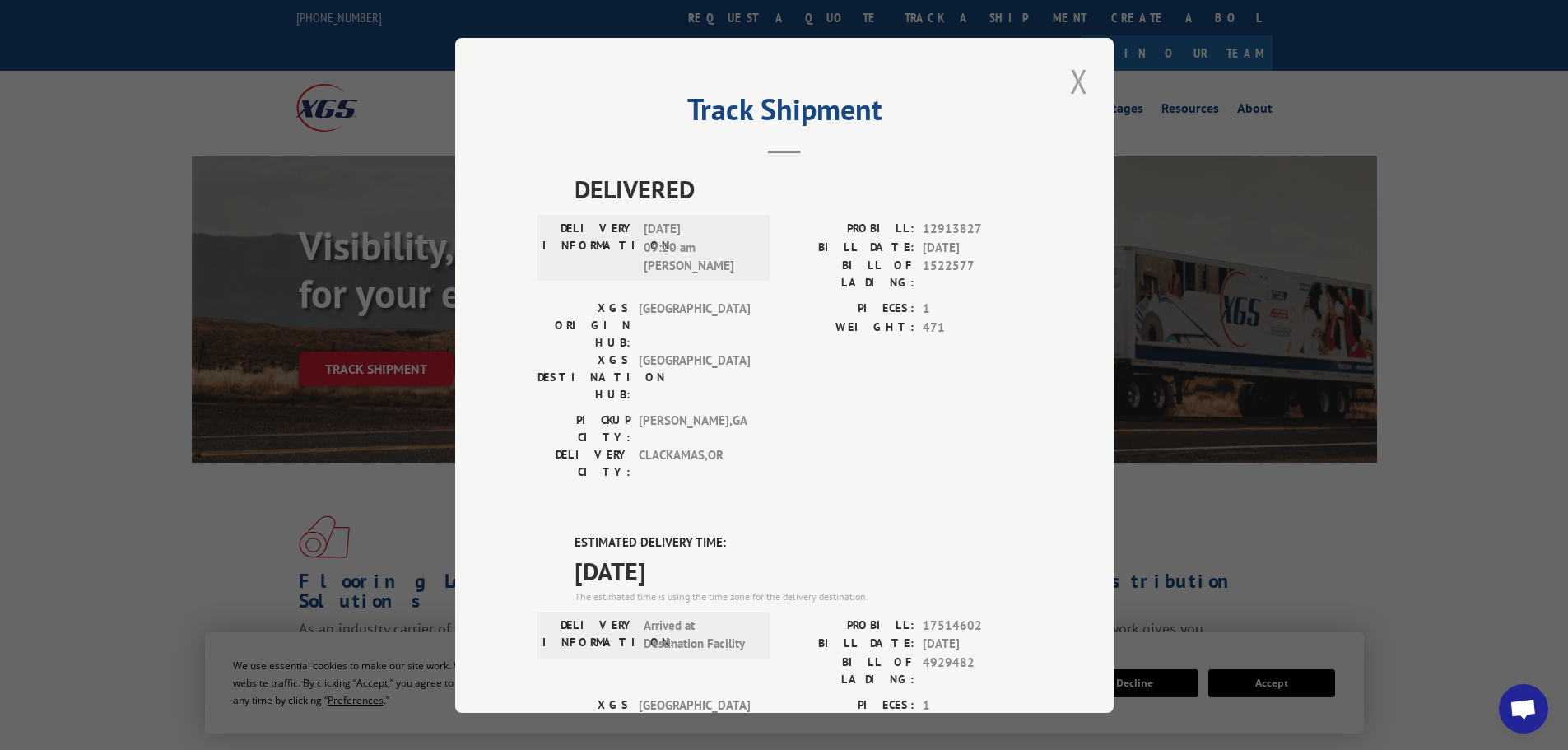
click at [1073, 88] on button "Close modal" at bounding box center [1078, 81] width 28 height 45
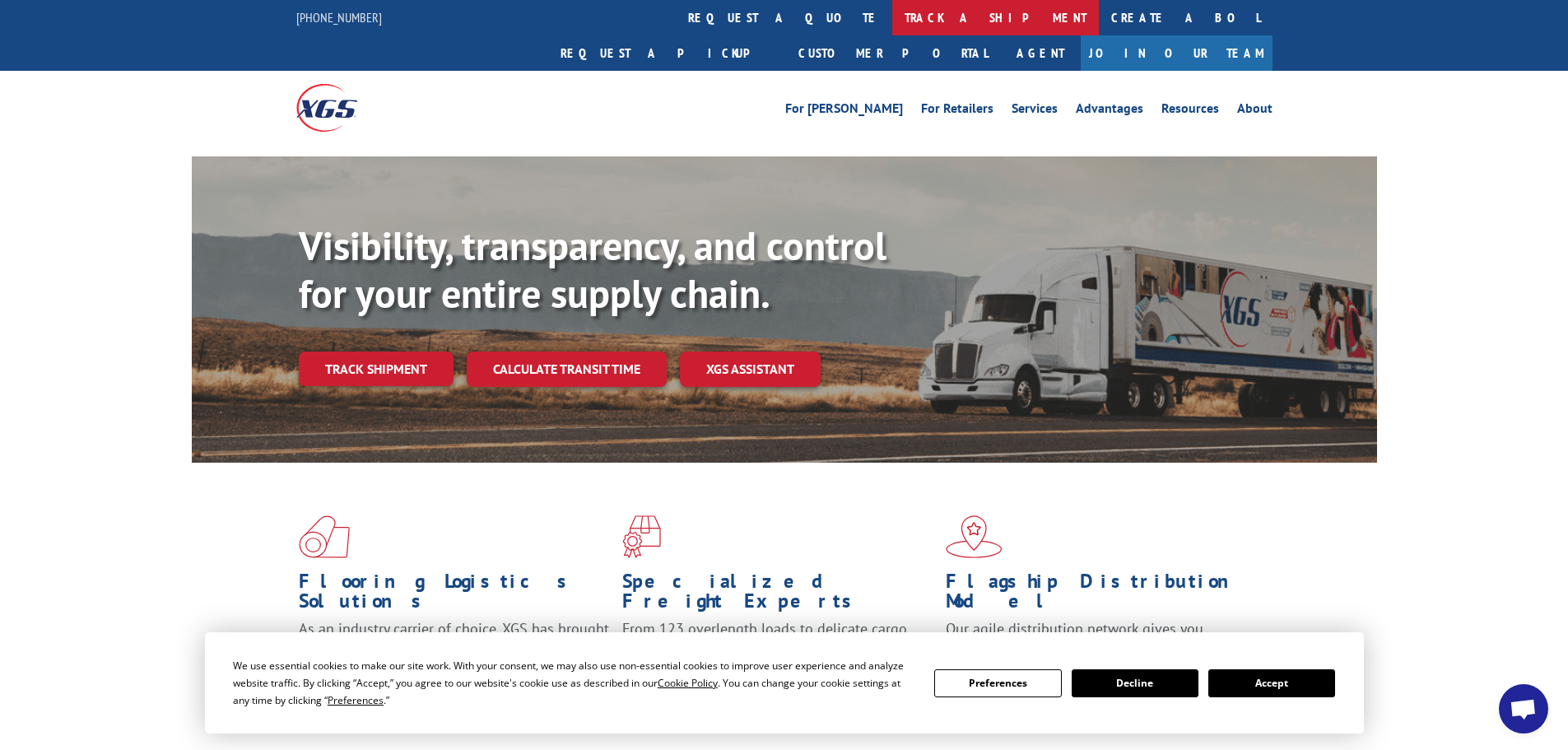
click at [892, 20] on link "track a shipment" at bounding box center [996, 17] width 207 height 35
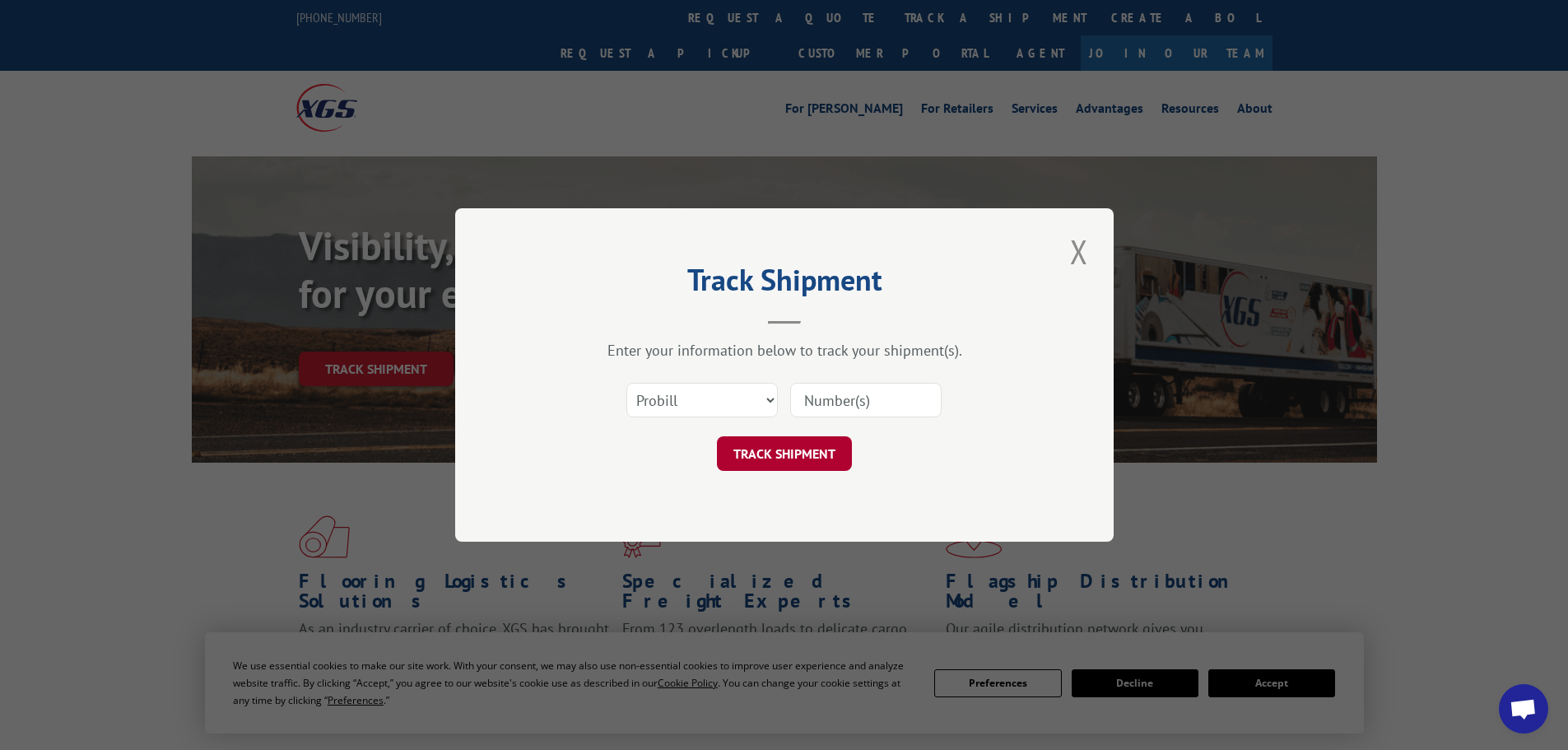
click at [760, 462] on button "TRACK SHIPMENT" at bounding box center [784, 453] width 135 height 34
click at [717, 404] on select "Select category... Probill BOL PO" at bounding box center [702, 400] width 151 height 34
select select "po"
click at [627, 383] on select "Select category... Probill BOL PO" at bounding box center [702, 400] width 151 height 34
click at [858, 406] on input at bounding box center [865, 400] width 151 height 34
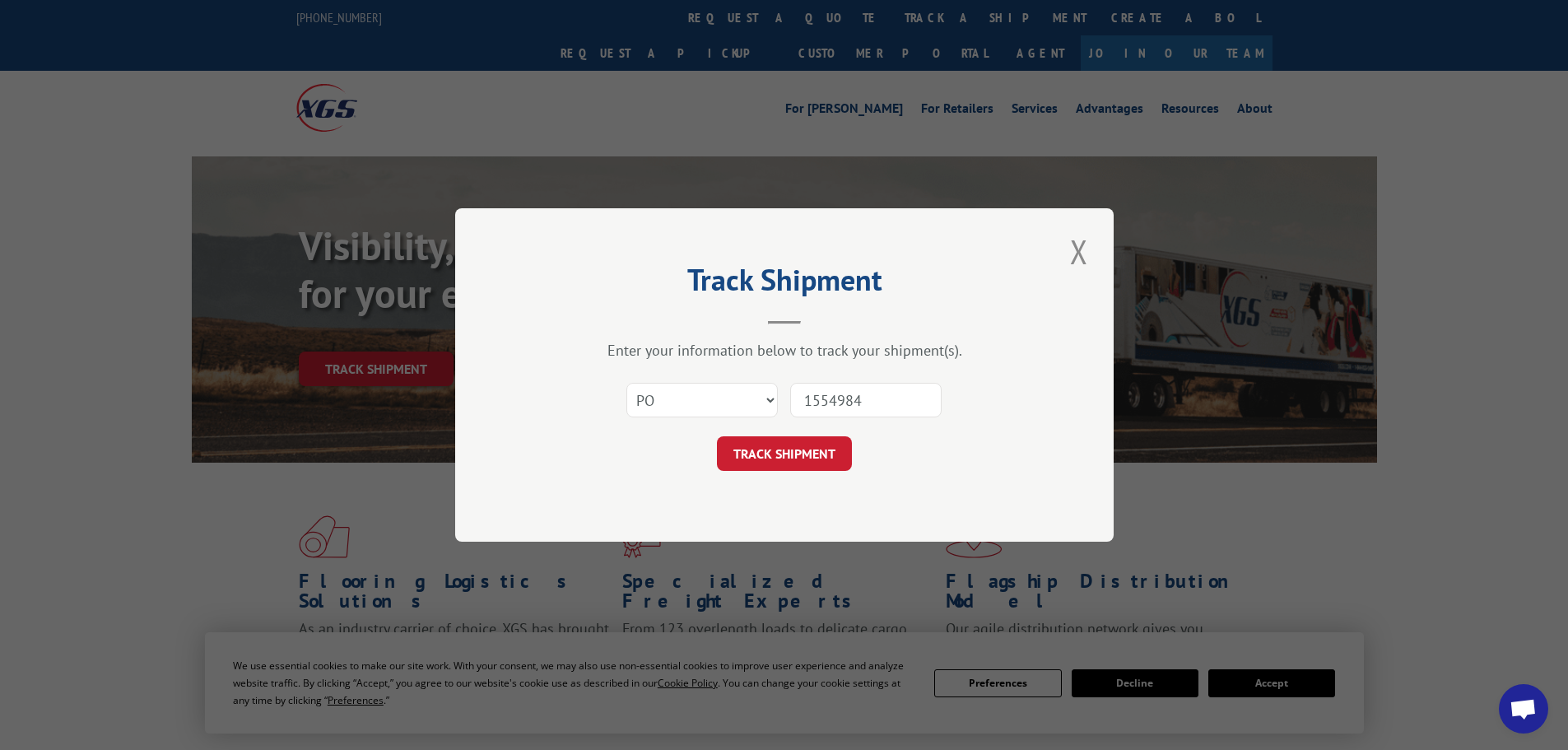
type input "15549842"
click button "TRACK SHIPMENT" at bounding box center [784, 453] width 135 height 34
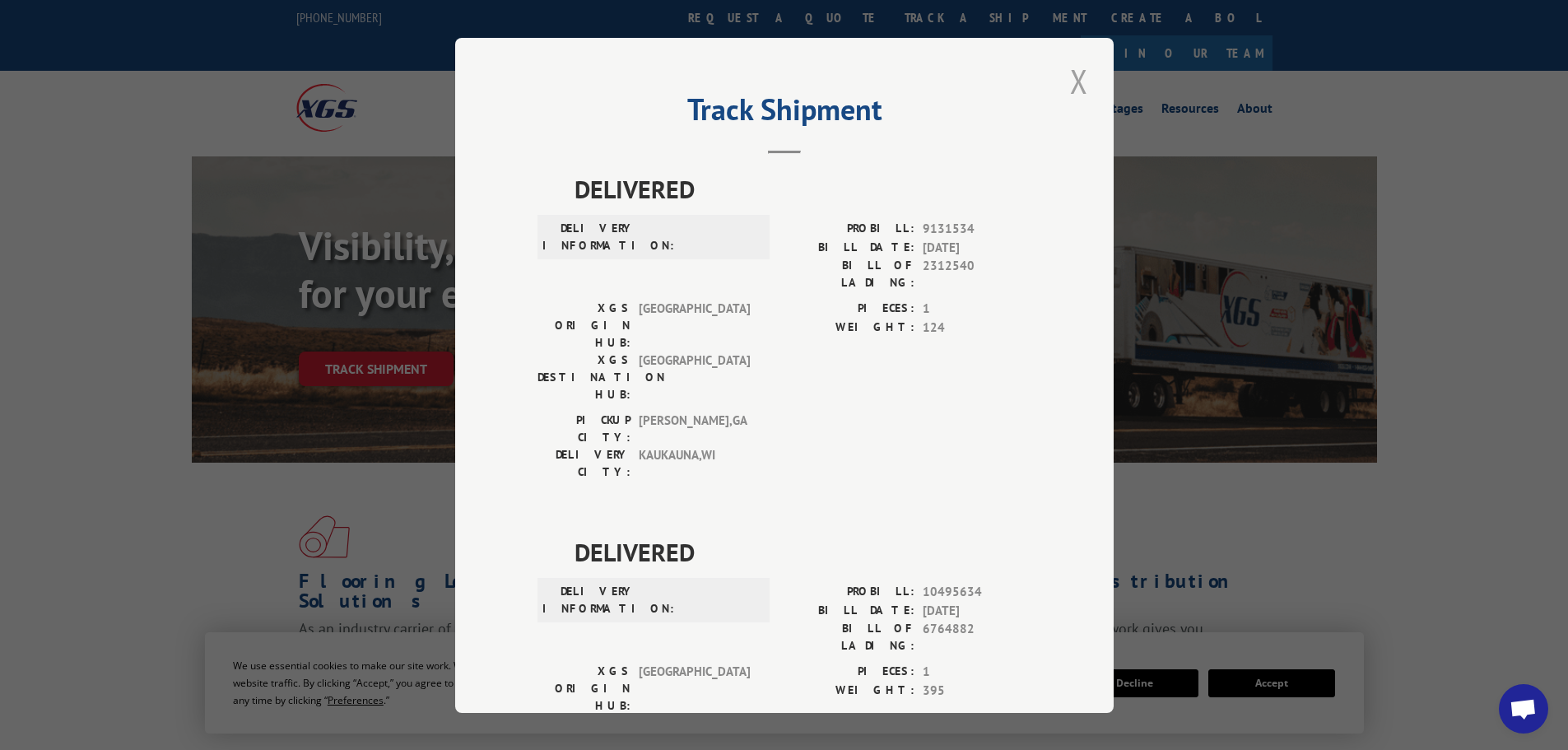
click at [1075, 84] on button "Close modal" at bounding box center [1078, 81] width 28 height 45
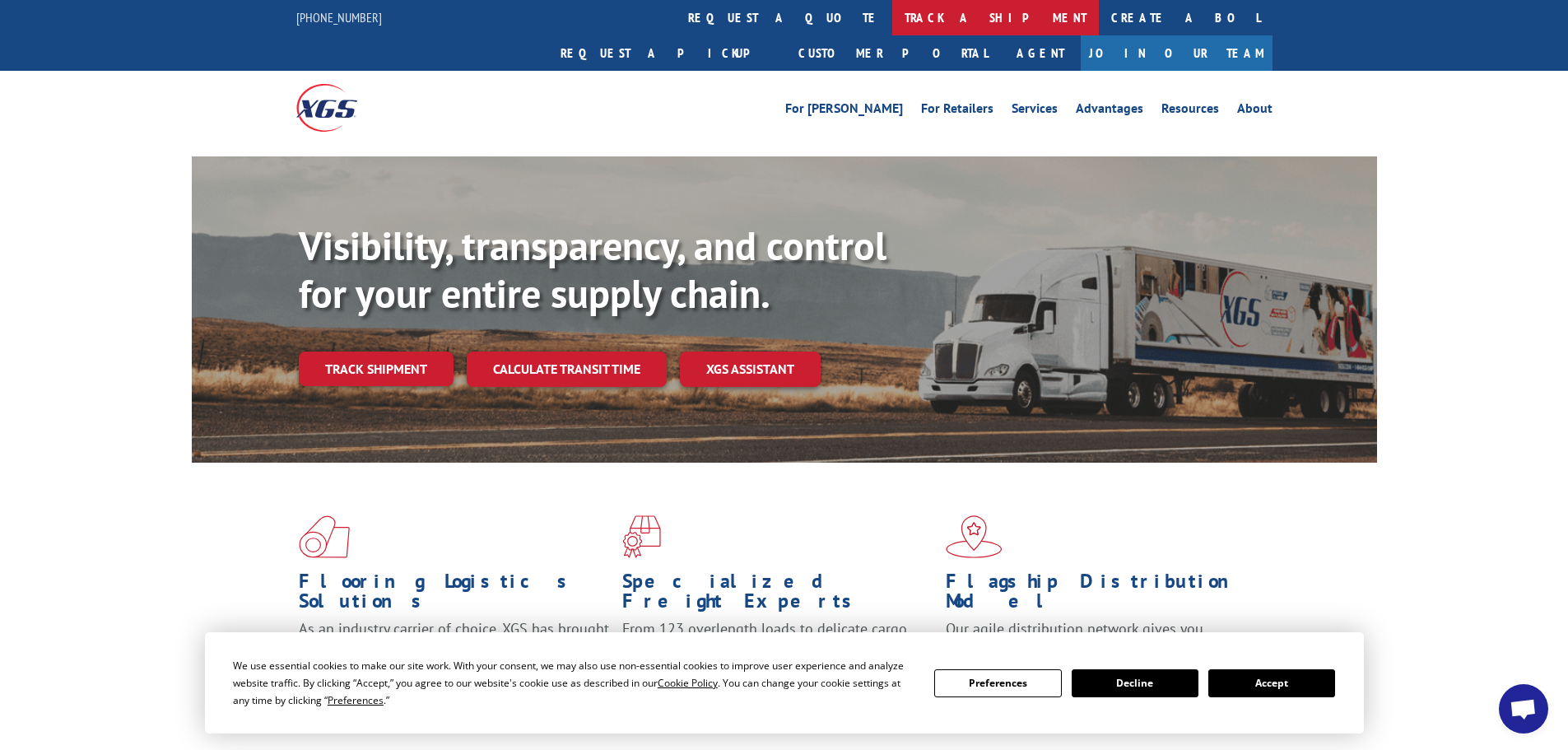
click at [892, 22] on link "track a shipment" at bounding box center [996, 17] width 207 height 35
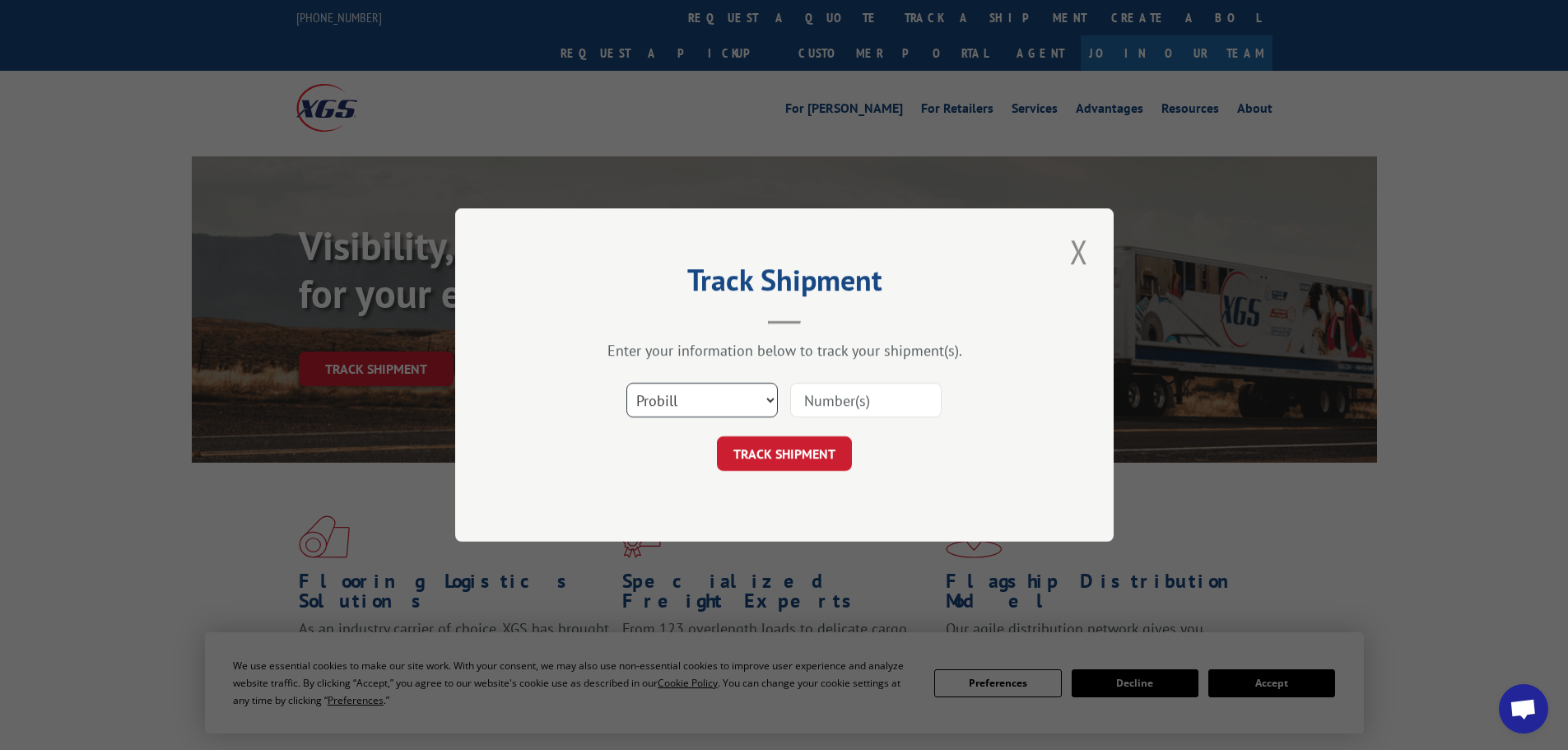
click at [679, 406] on select "Select category... Probill BOL PO" at bounding box center [702, 400] width 151 height 34
select select "po"
click at [627, 383] on select "Select category... Probill BOL PO" at bounding box center [702, 400] width 151 height 34
click at [821, 414] on input at bounding box center [865, 400] width 151 height 34
type input "15549842"
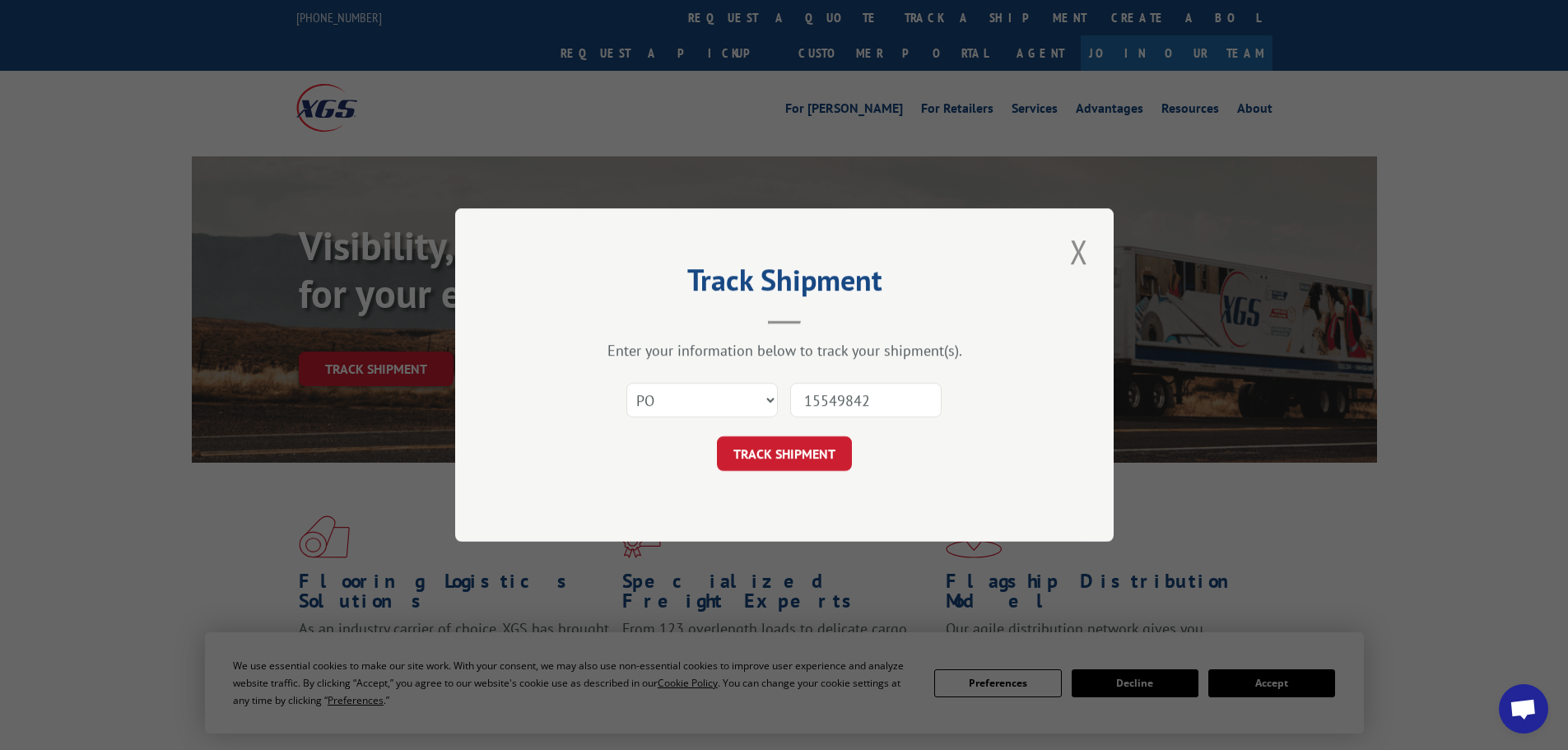
click at [716, 436] on button "TRACK SHIPMENT" at bounding box center [784, 453] width 135 height 34
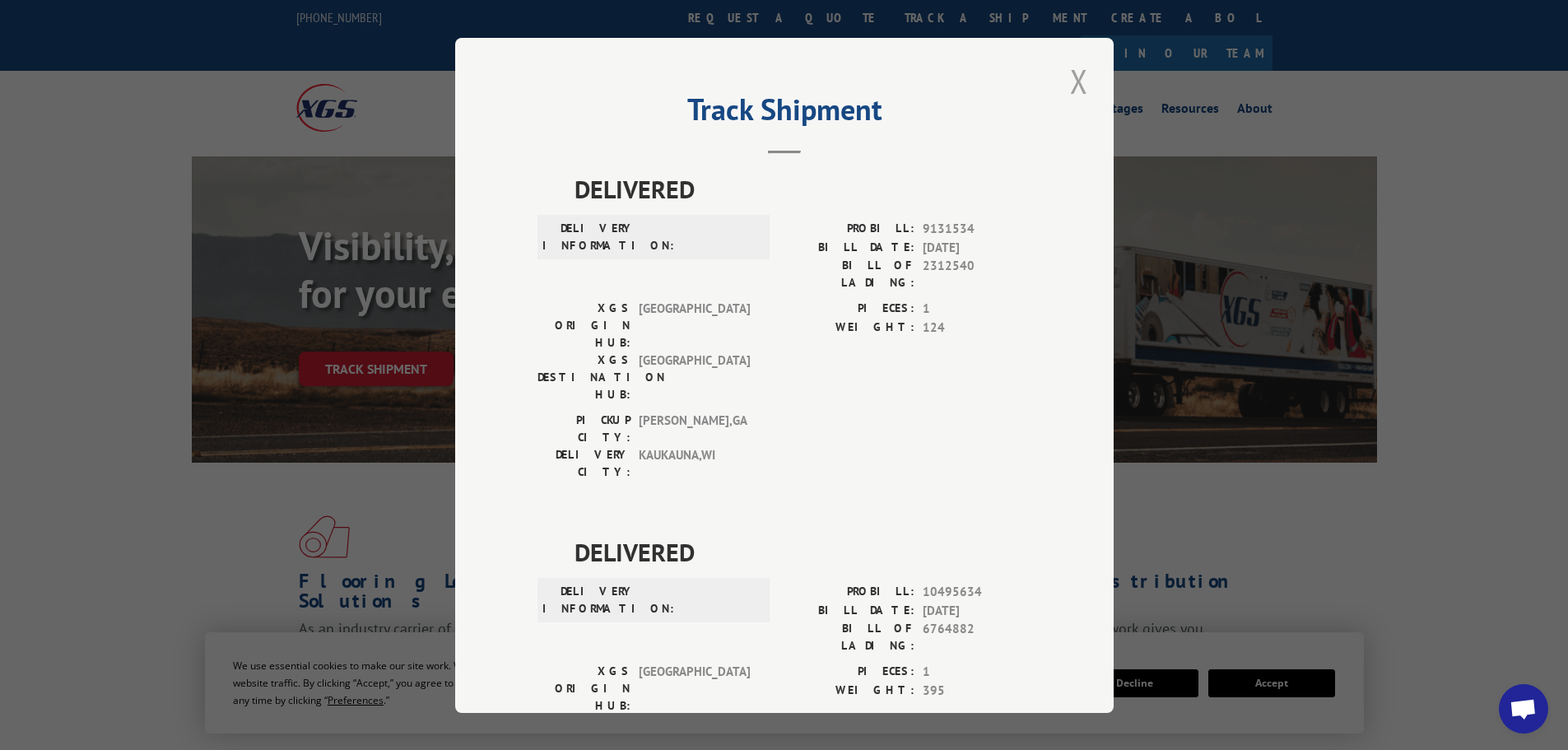
click at [1073, 73] on button "Close modal" at bounding box center [1078, 81] width 28 height 45
